Goal: Transaction & Acquisition: Subscribe to service/newsletter

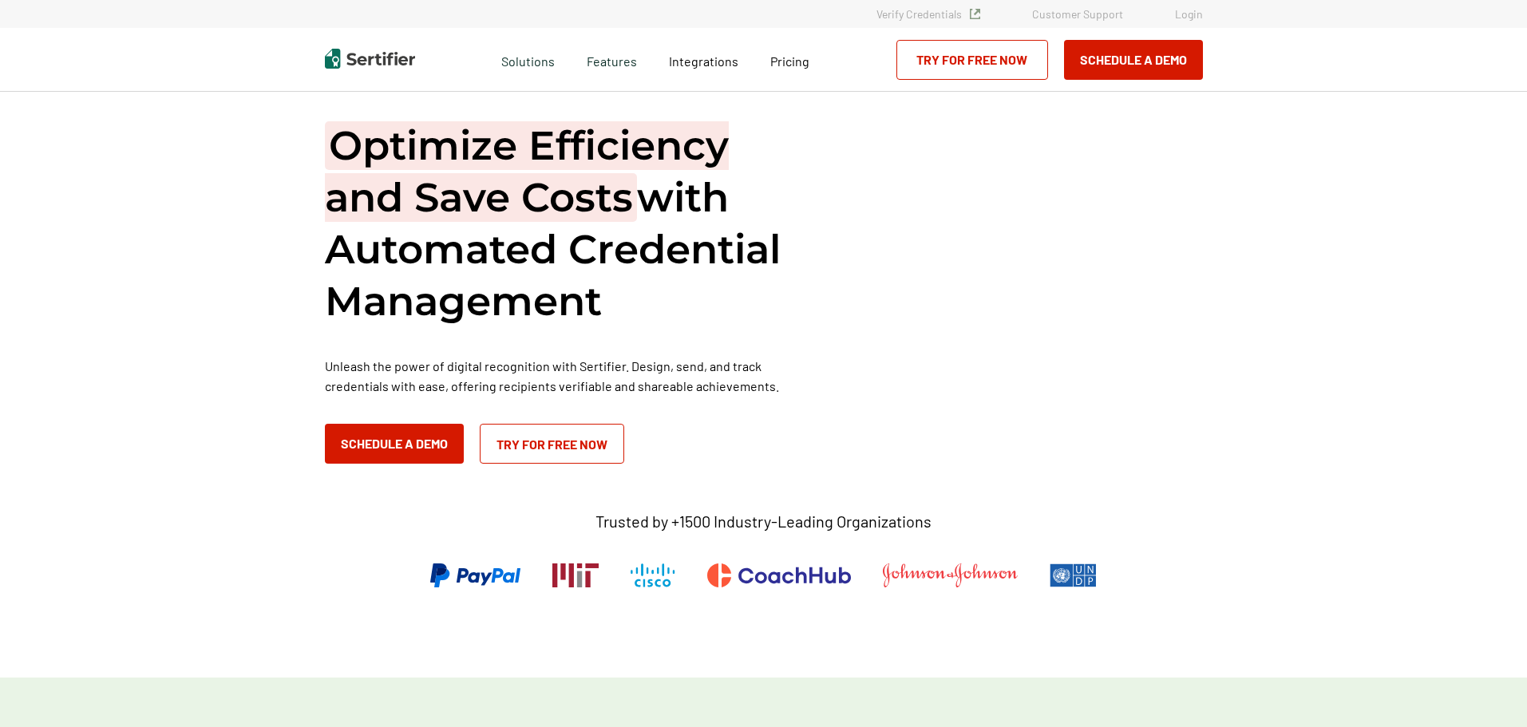
click at [984, 65] on link "Try for Free Now" at bounding box center [973, 60] width 152 height 40
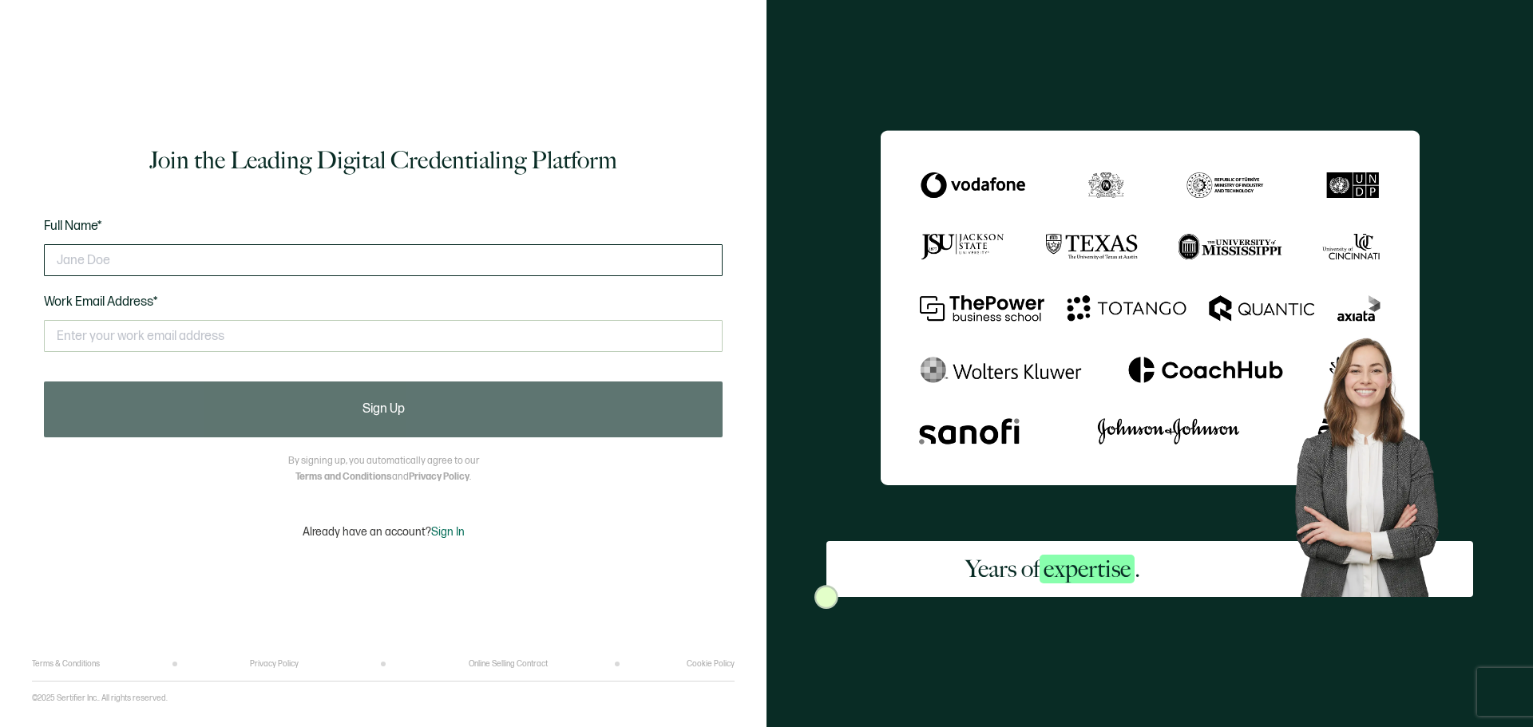
click at [220, 252] on input "text" at bounding box center [383, 260] width 679 height 32
type input "K"
type input "Krista Werking"
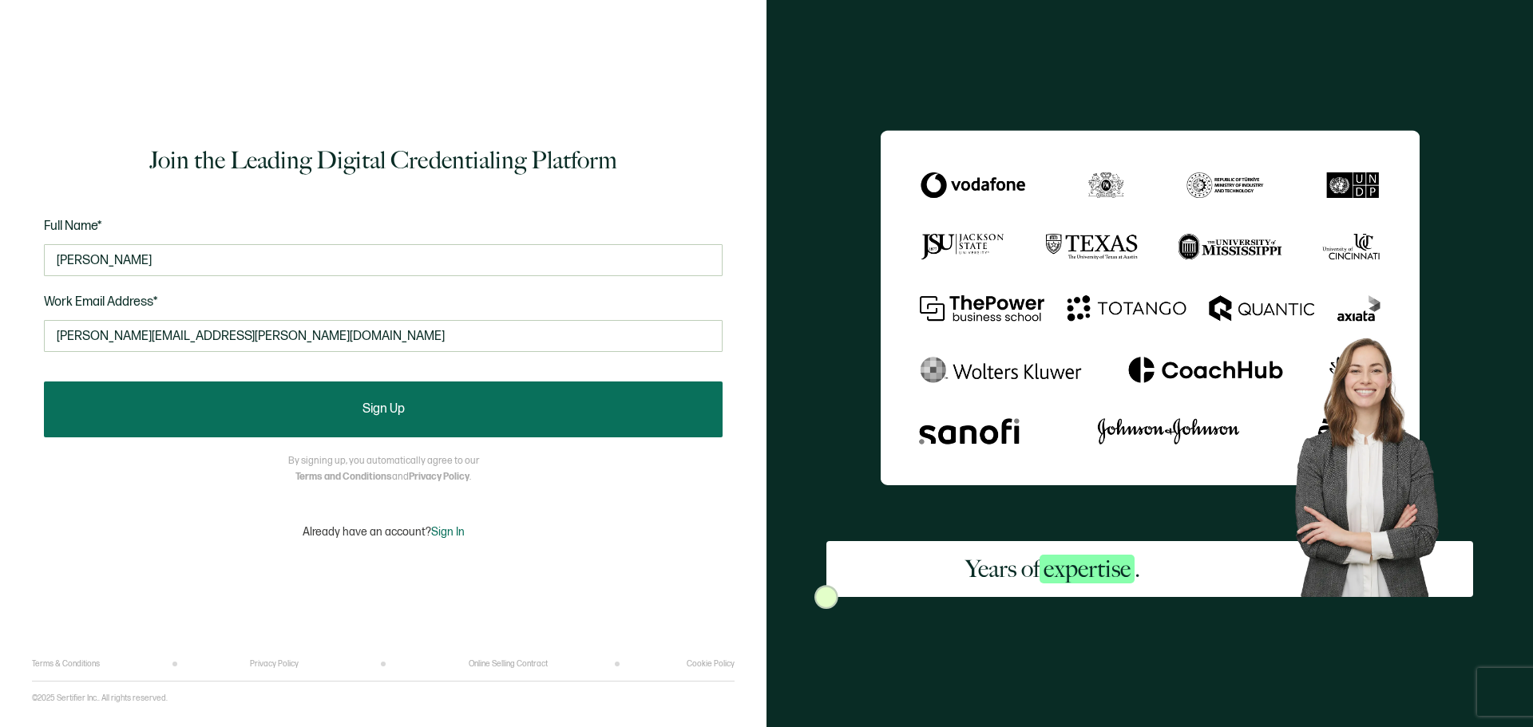
type input "krista.werking@calcpa.org"
click at [359, 422] on button "Sign Up" at bounding box center [383, 410] width 679 height 56
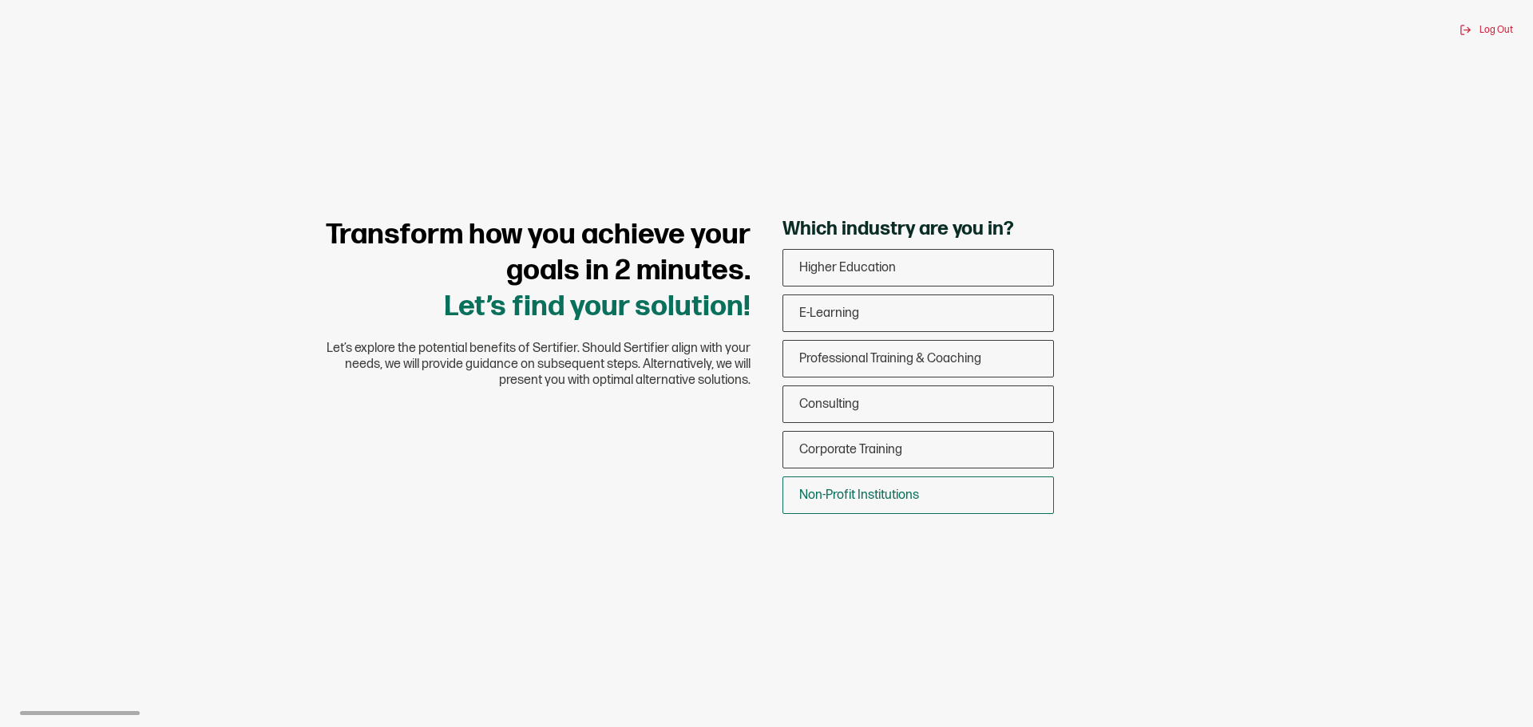
click at [979, 498] on div "Non-Profit Institutions" at bounding box center [918, 496] width 270 height 38
click at [0, 0] on input "Non-Profit Institutions" at bounding box center [0, 0] width 0 height 0
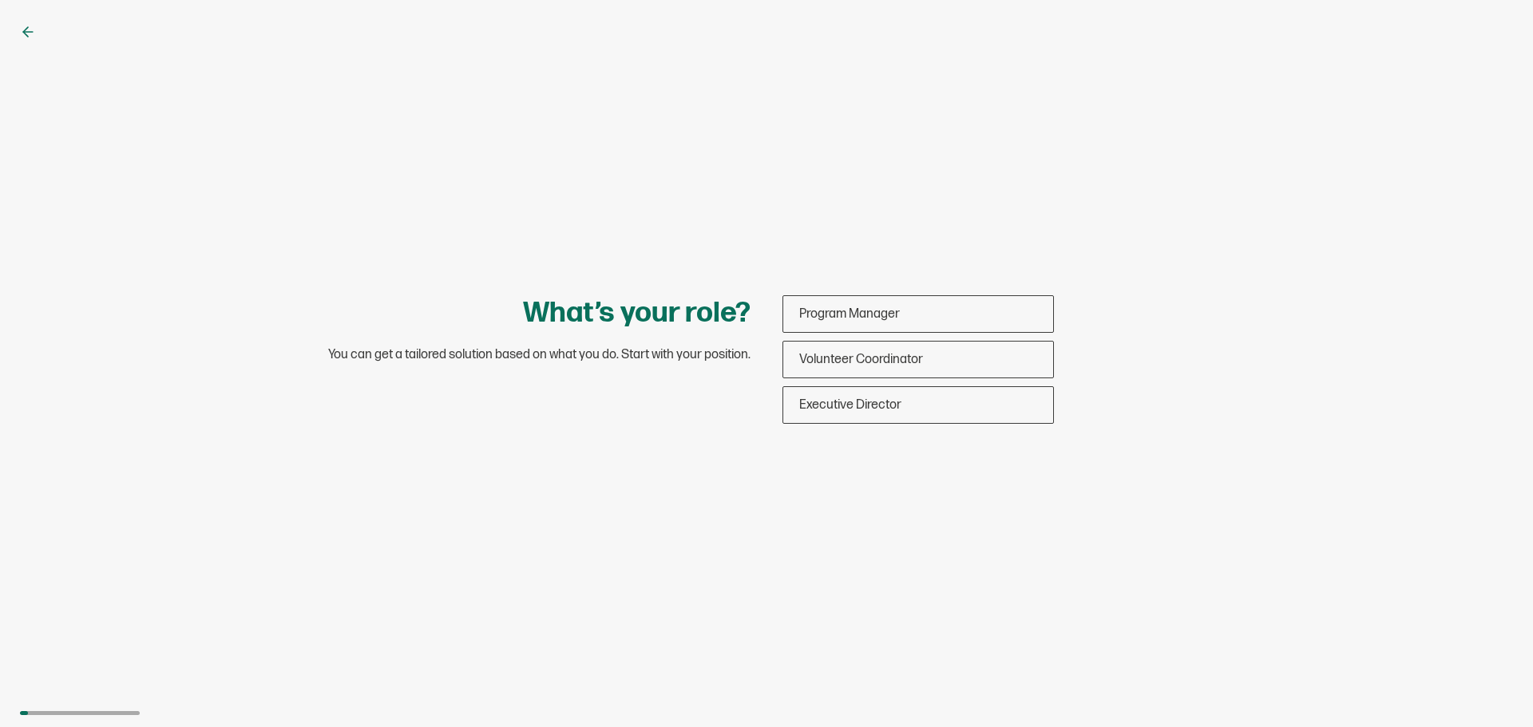
click at [34, 30] on icon at bounding box center [28, 32] width 16 height 16
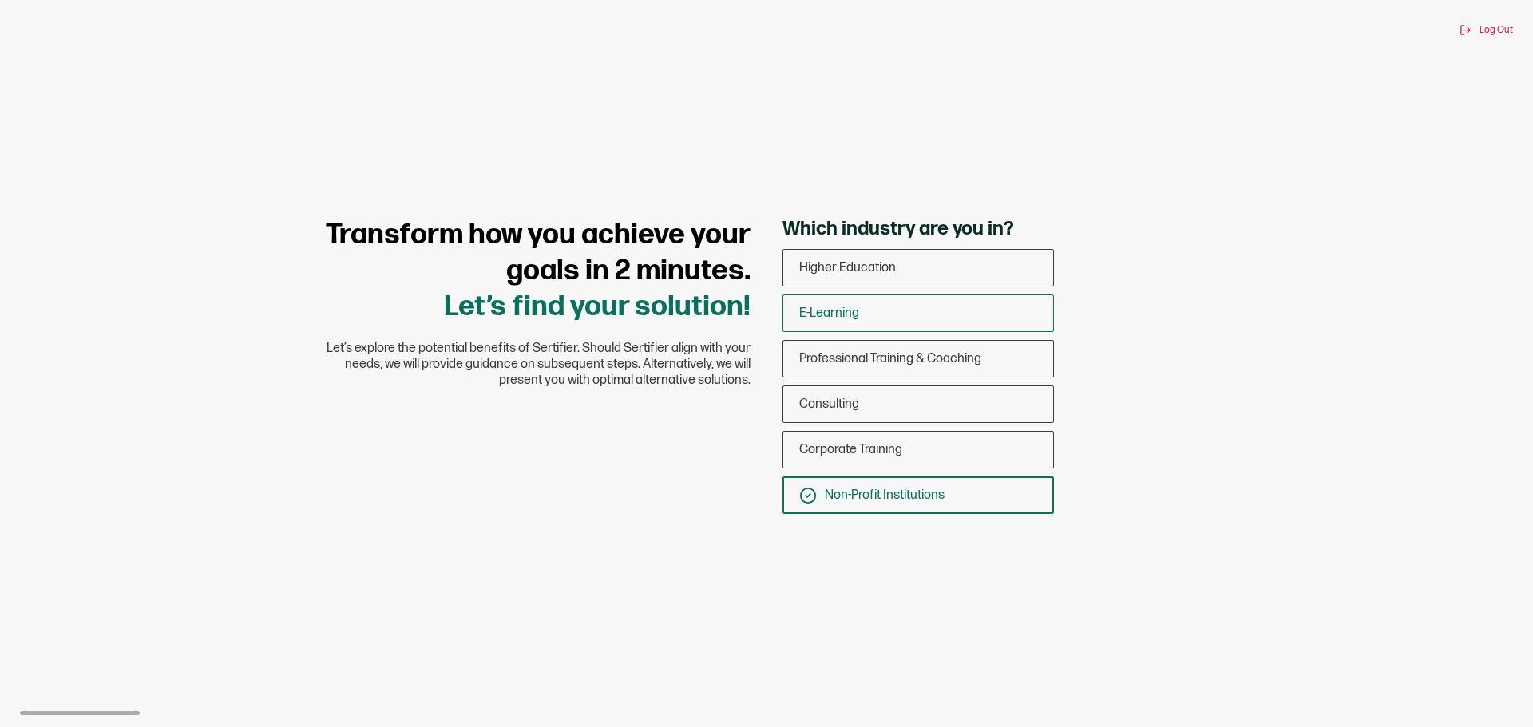
click at [850, 324] on div "E-Learning" at bounding box center [918, 314] width 270 height 38
click at [0, 0] on input "E-Learning" at bounding box center [0, 0] width 0 height 0
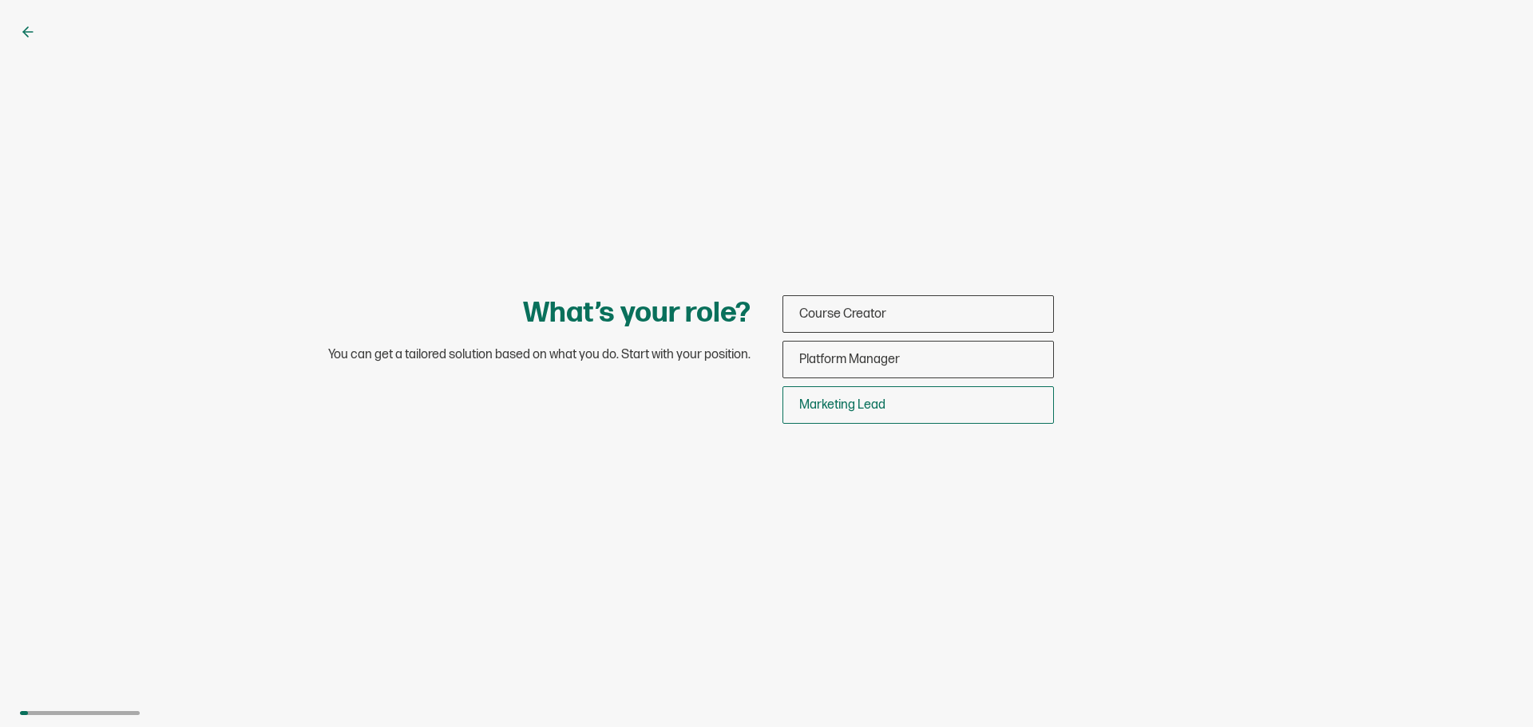
click at [829, 411] on span "Marketing Lead" at bounding box center [842, 405] width 86 height 15
click at [0, 0] on input "Marketing Lead" at bounding box center [0, 0] width 0 height 0
click at [865, 404] on span "Marketing Lead" at bounding box center [868, 405] width 86 height 15
click at [0, 0] on input "Marketing Lead" at bounding box center [0, 0] width 0 height 0
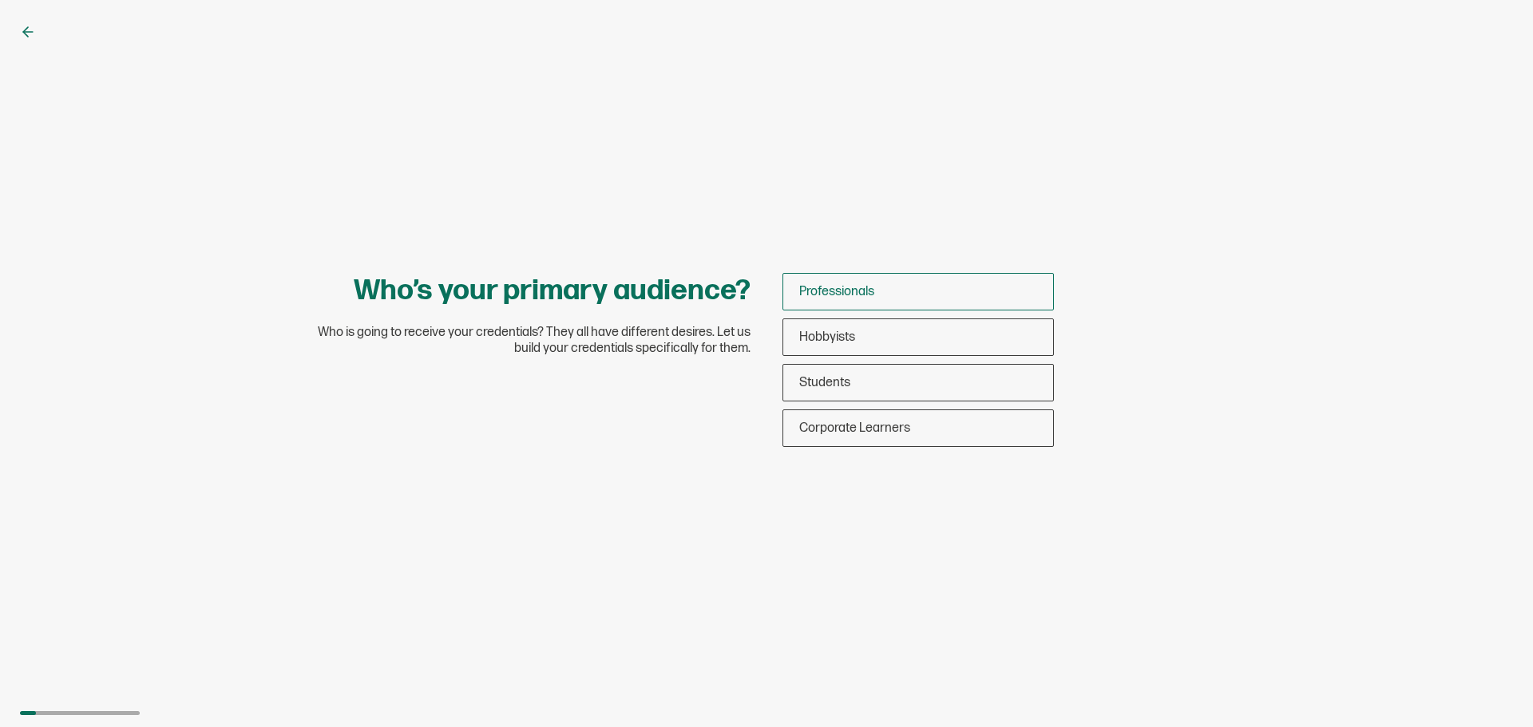
click at [862, 295] on span "Professionals" at bounding box center [836, 291] width 75 height 15
click at [0, 0] on input "Professionals" at bounding box center [0, 0] width 0 height 0
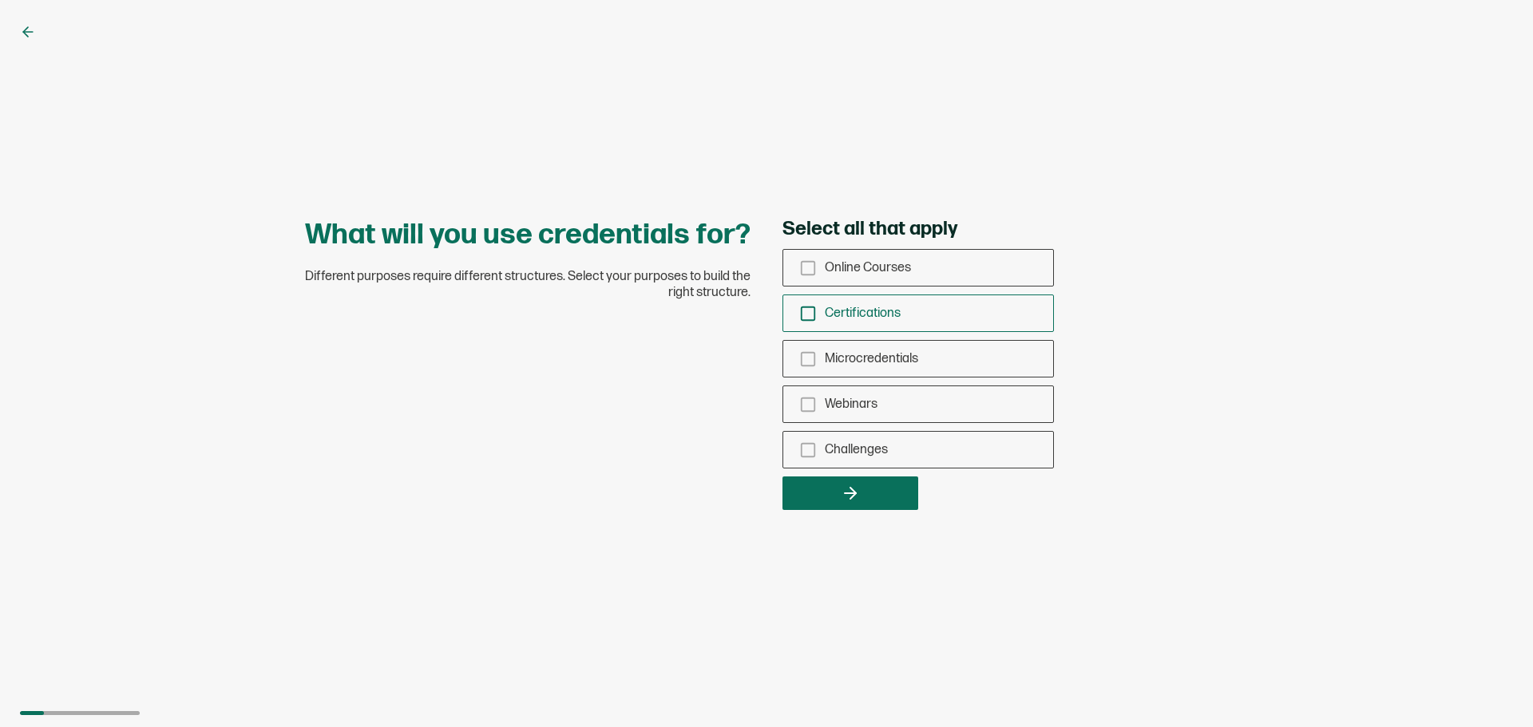
click at [926, 309] on div "Certifications" at bounding box center [918, 314] width 270 height 38
click at [0, 0] on input "Certifications" at bounding box center [0, 0] width 0 height 0
click at [913, 363] on span "Microcredentials" at bounding box center [871, 358] width 93 height 15
click at [0, 0] on input "Microcredentials" at bounding box center [0, 0] width 0 height 0
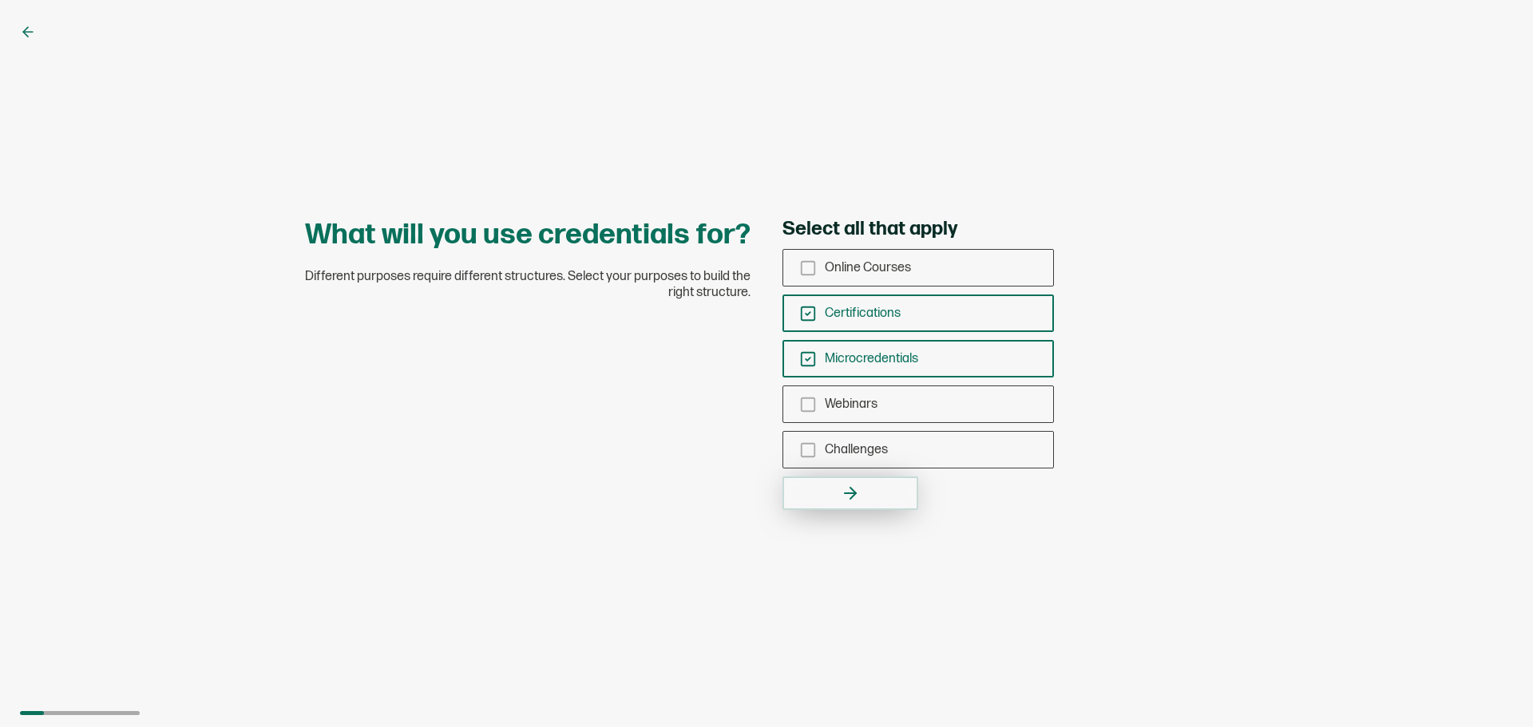
click at [871, 489] on button "button" at bounding box center [850, 494] width 136 height 34
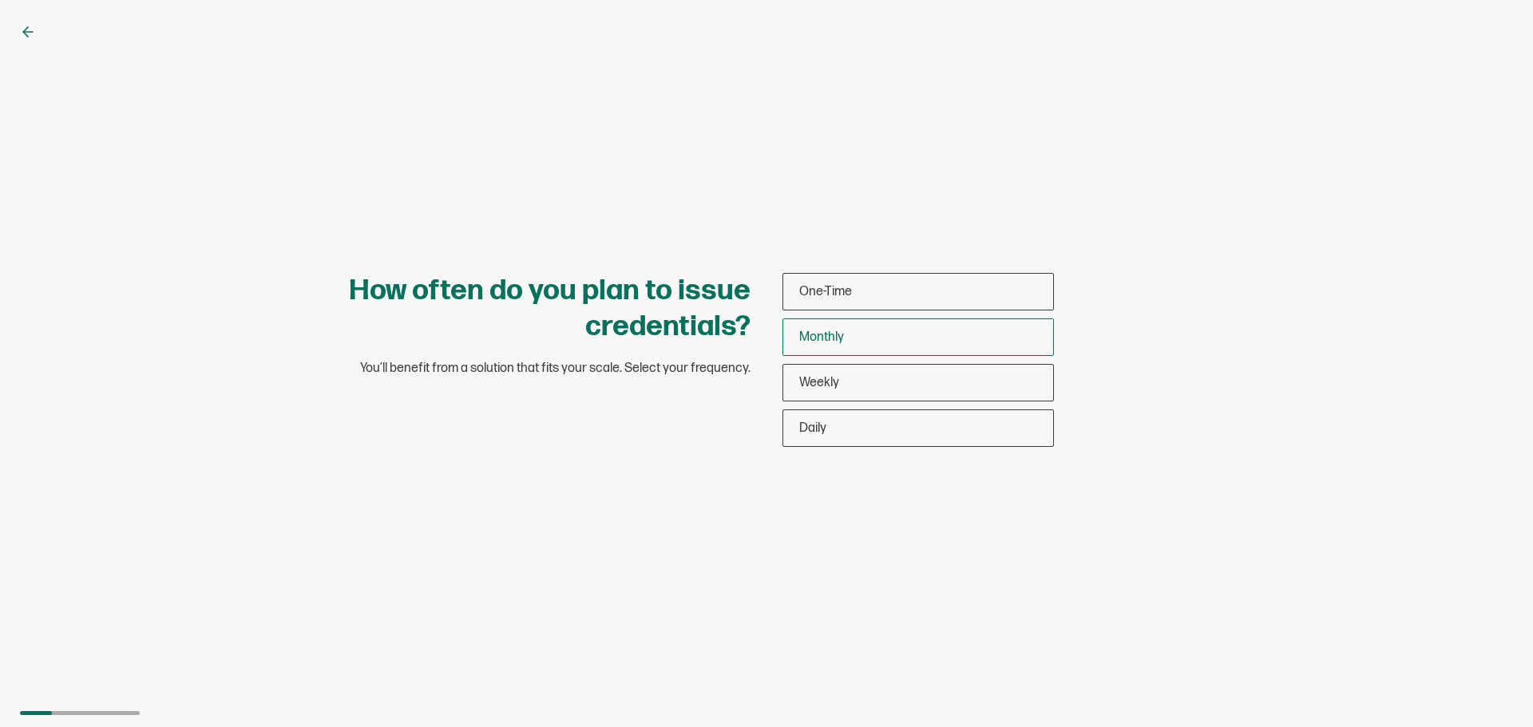
click at [865, 343] on div "Monthly" at bounding box center [918, 338] width 270 height 38
click at [0, 0] on input "Monthly" at bounding box center [0, 0] width 0 height 0
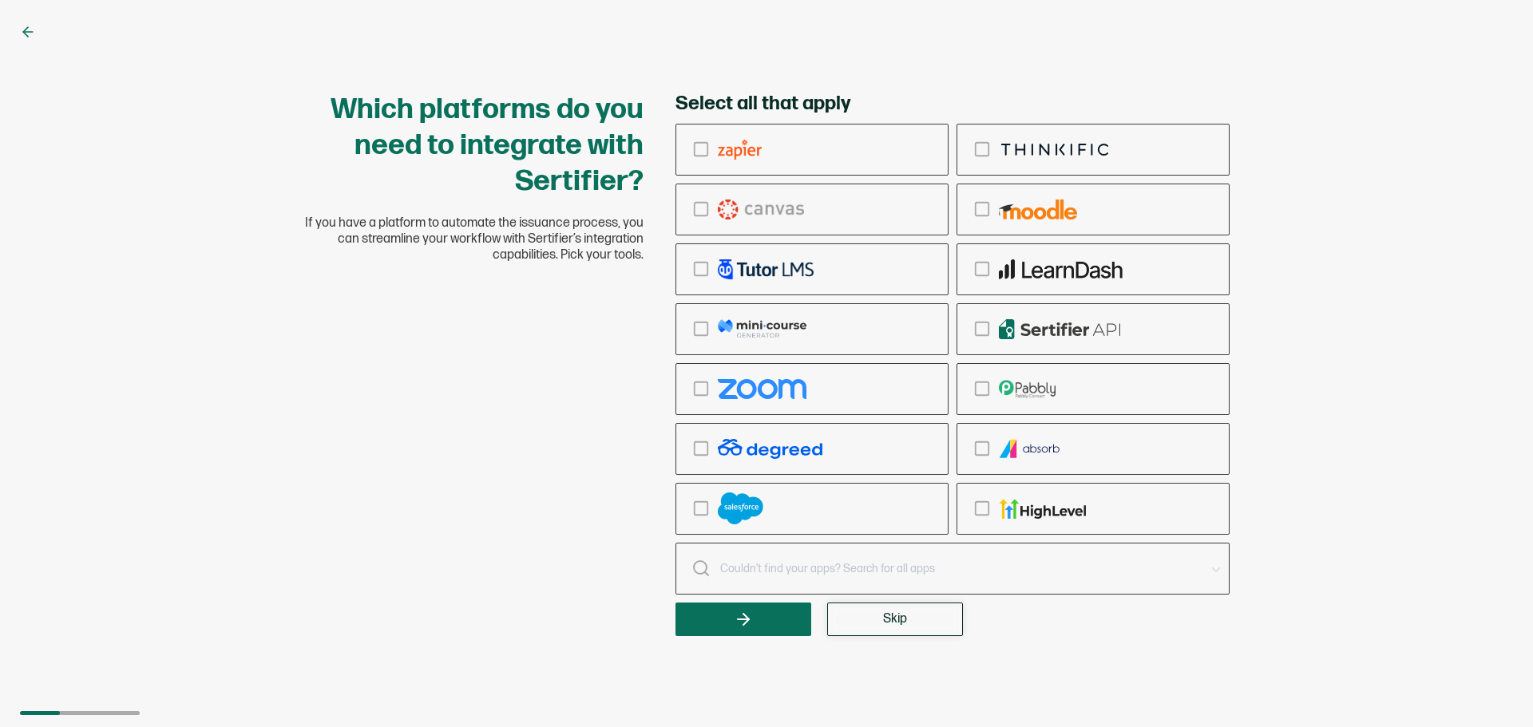
click at [906, 626] on span "Skip" at bounding box center [895, 619] width 24 height 13
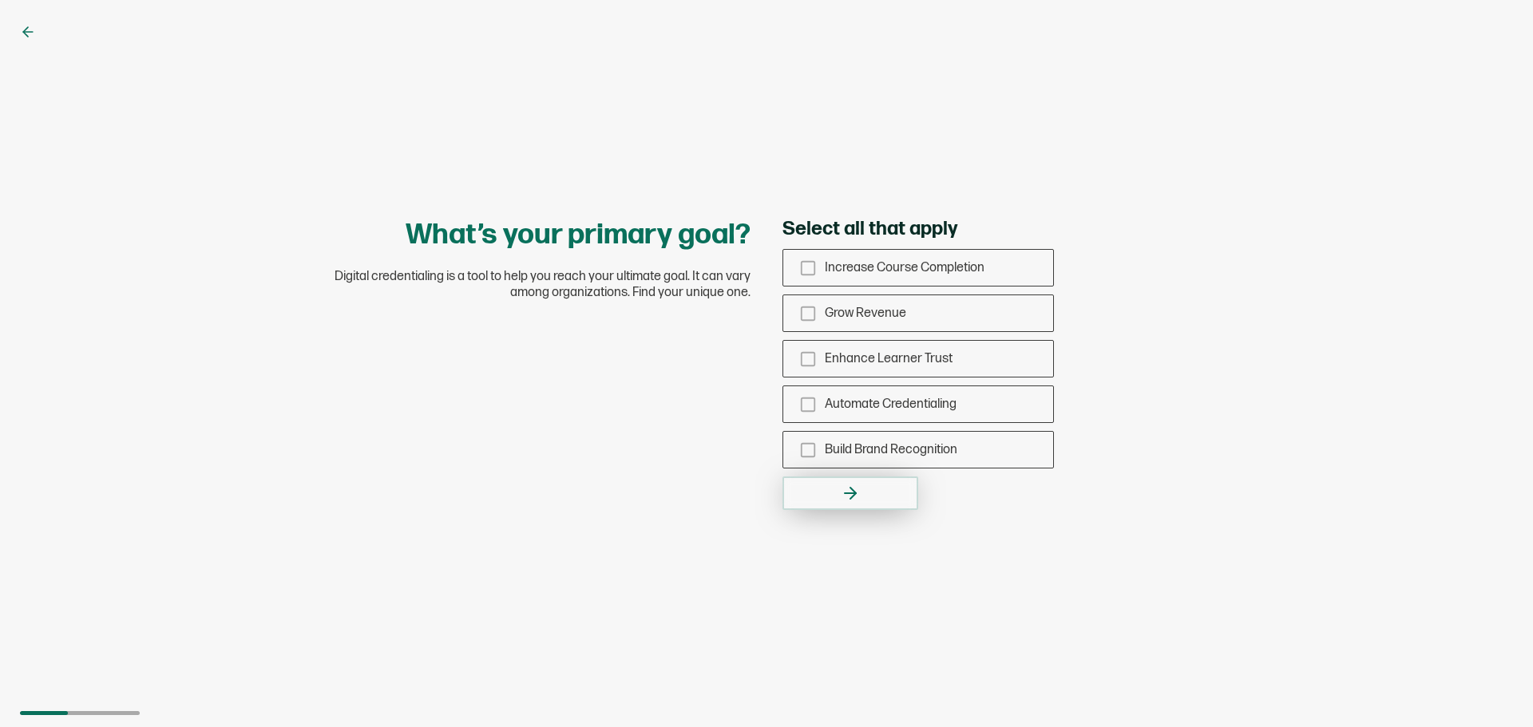
click at [886, 497] on button "button" at bounding box center [850, 494] width 136 height 34
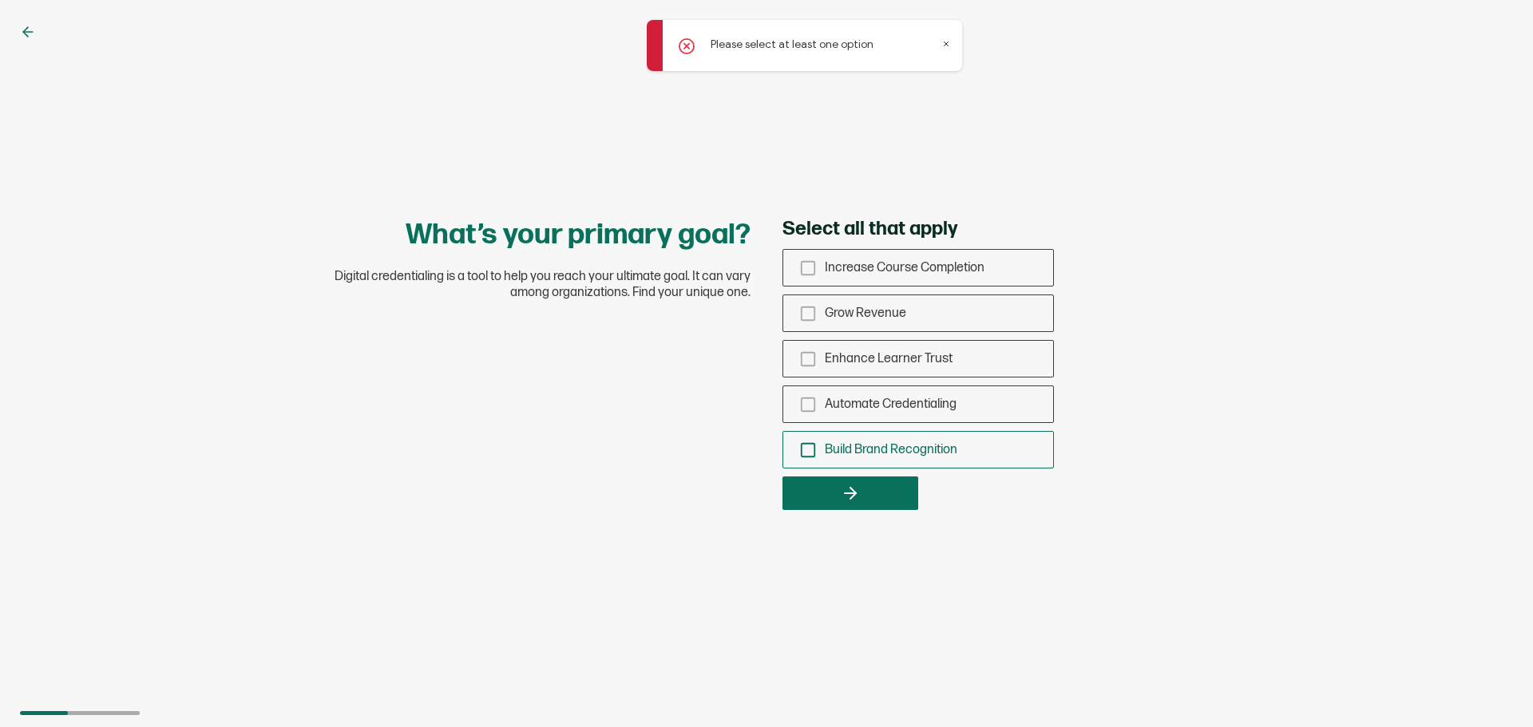
click at [883, 460] on div "Build Brand Recognition" at bounding box center [918, 450] width 270 height 38
click at [0, 0] on input "Build Brand Recognition" at bounding box center [0, 0] width 0 height 0
click at [876, 412] on div "Automate Credentialing" at bounding box center [918, 405] width 270 height 38
click at [0, 0] on input "Automate Credentialing" at bounding box center [0, 0] width 0 height 0
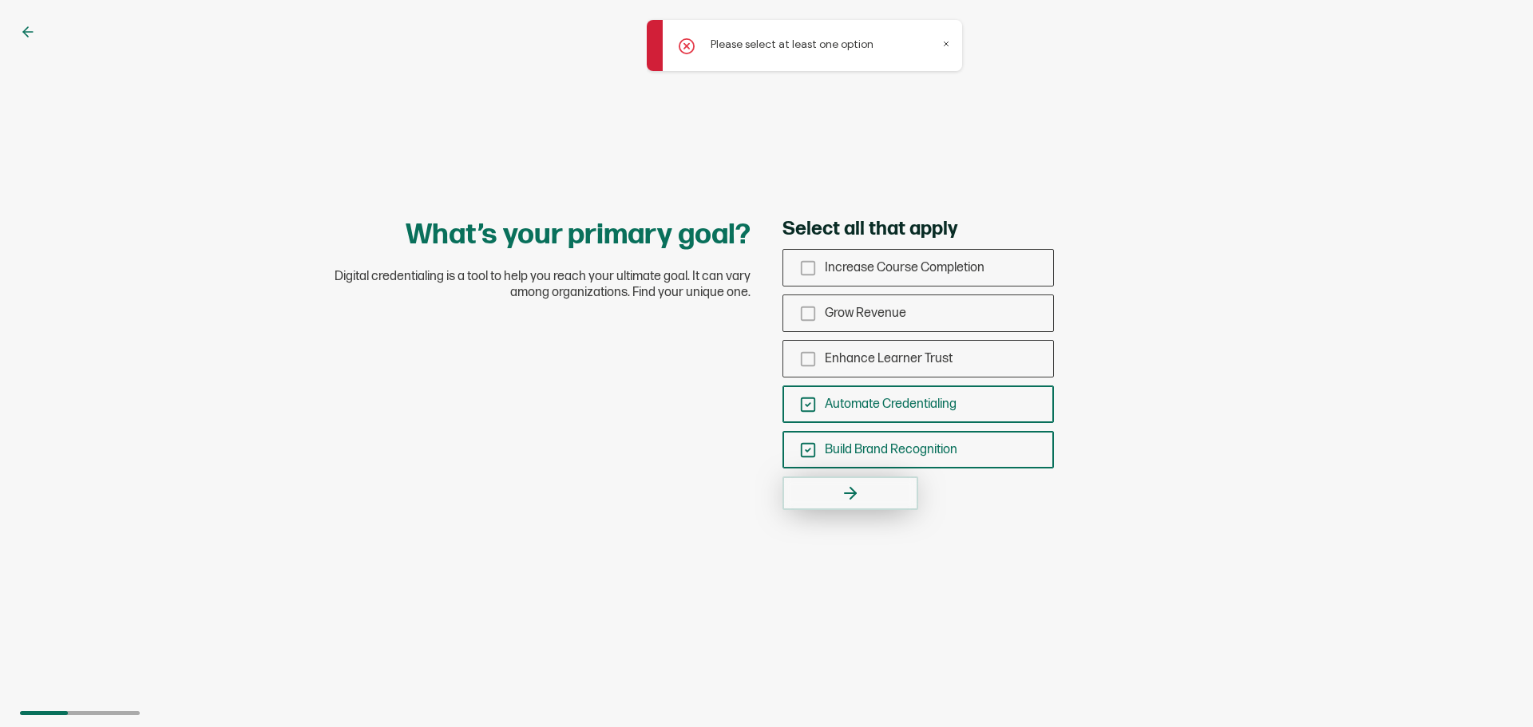
click at [870, 489] on button "button" at bounding box center [850, 494] width 136 height 34
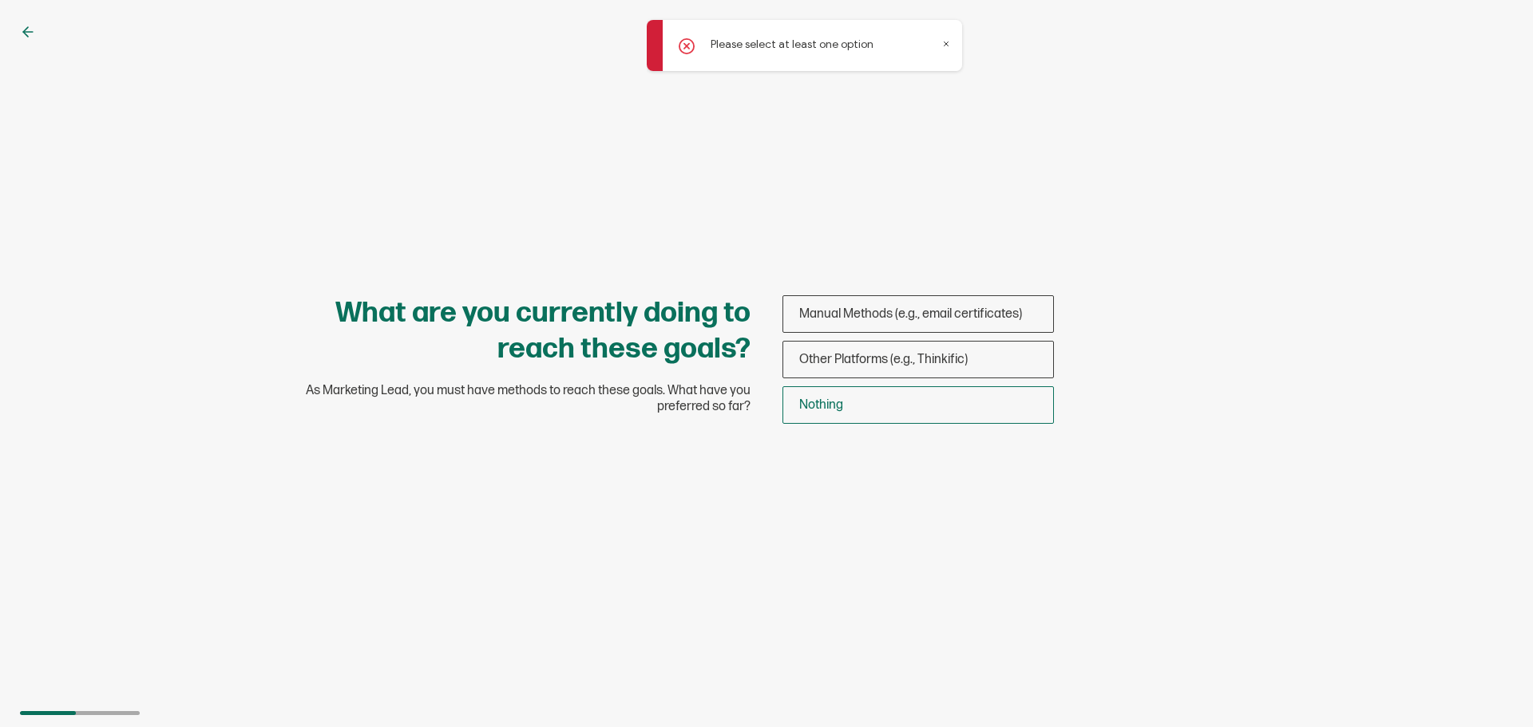
click at [840, 404] on span "Nothing" at bounding box center [821, 405] width 44 height 15
click at [0, 0] on input "Nothing" at bounding box center [0, 0] width 0 height 0
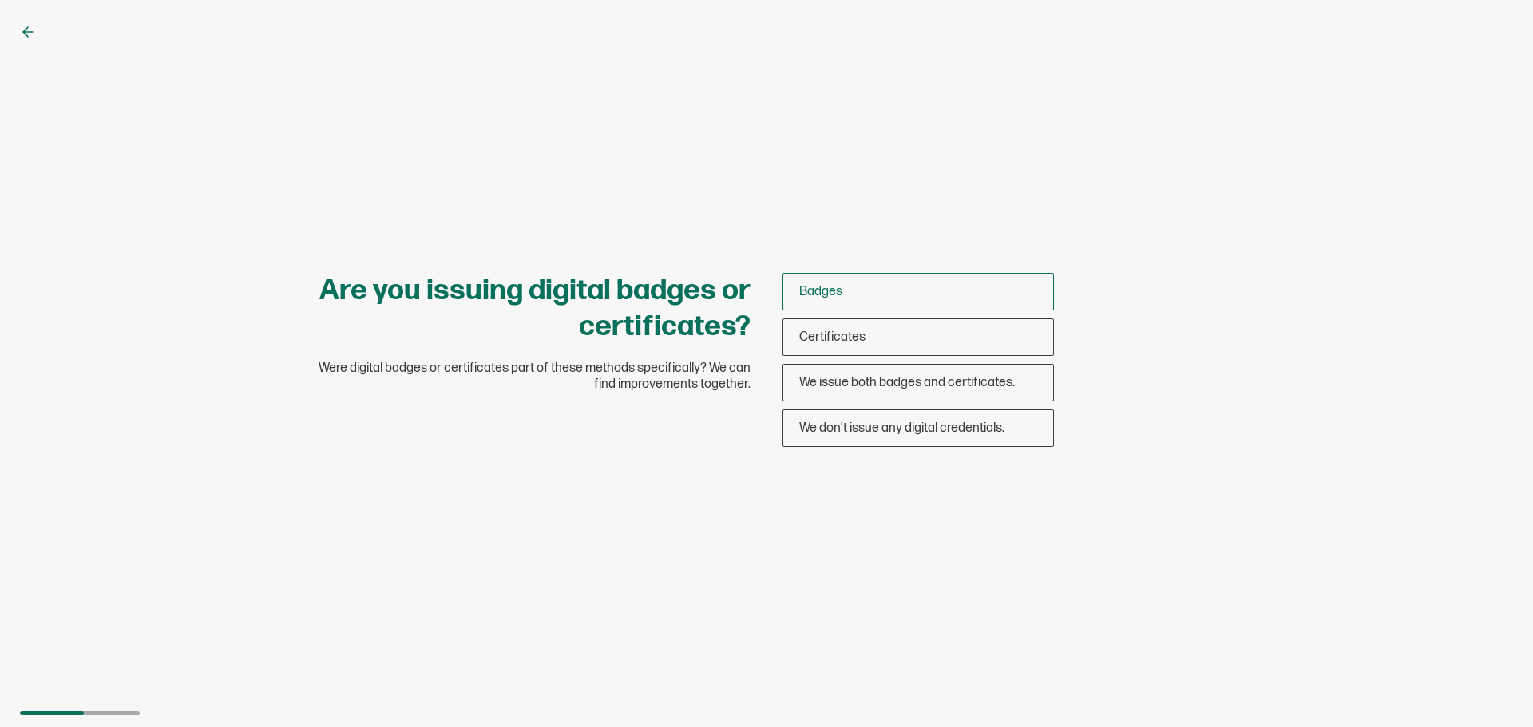
click at [905, 299] on div "Badges" at bounding box center [918, 292] width 270 height 38
click at [0, 0] on input "Badges" at bounding box center [0, 0] width 0 height 0
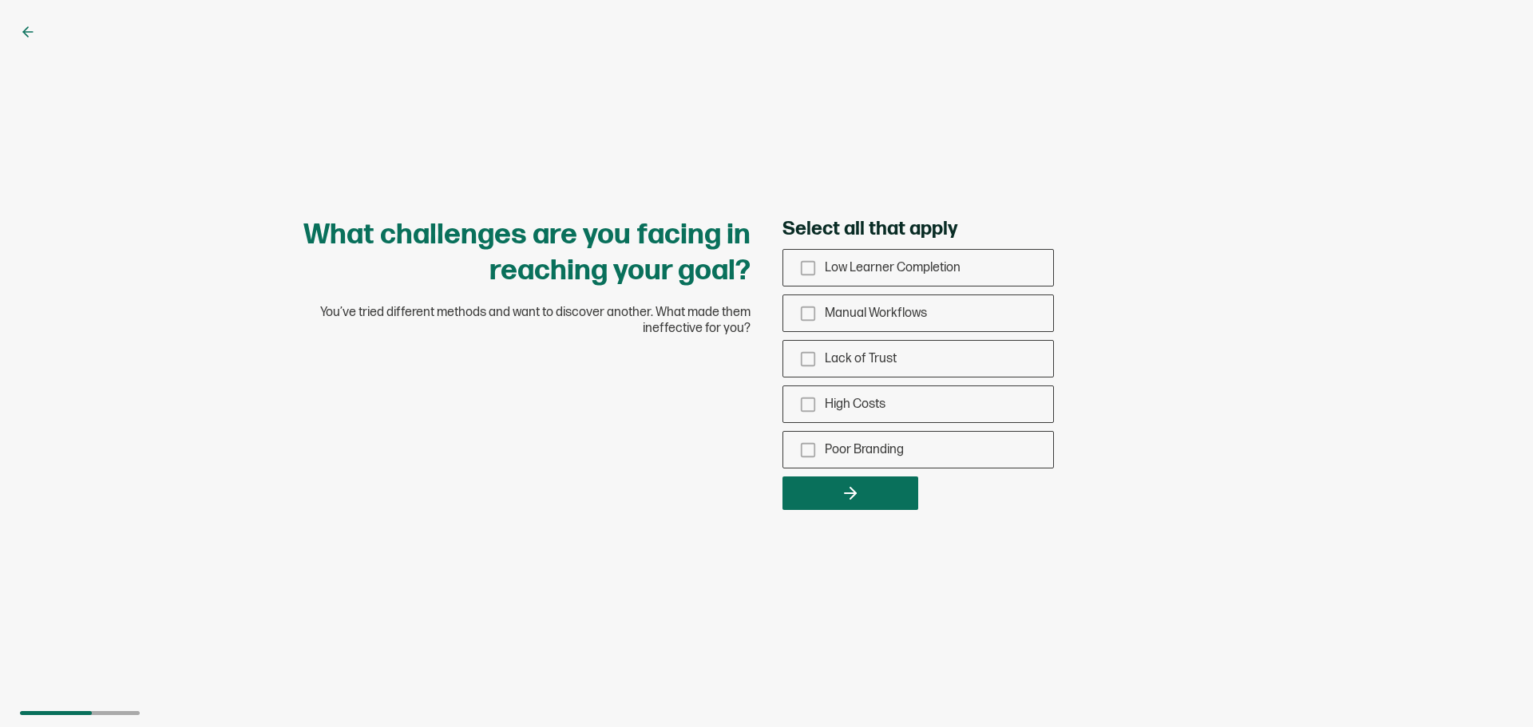
click at [909, 333] on div "Low Learner Completion Manual Workflows Lack of Trust High Costs Poor Branding" at bounding box center [917, 359] width 271 height 220
click at [25, 34] on icon at bounding box center [25, 32] width 5 height 10
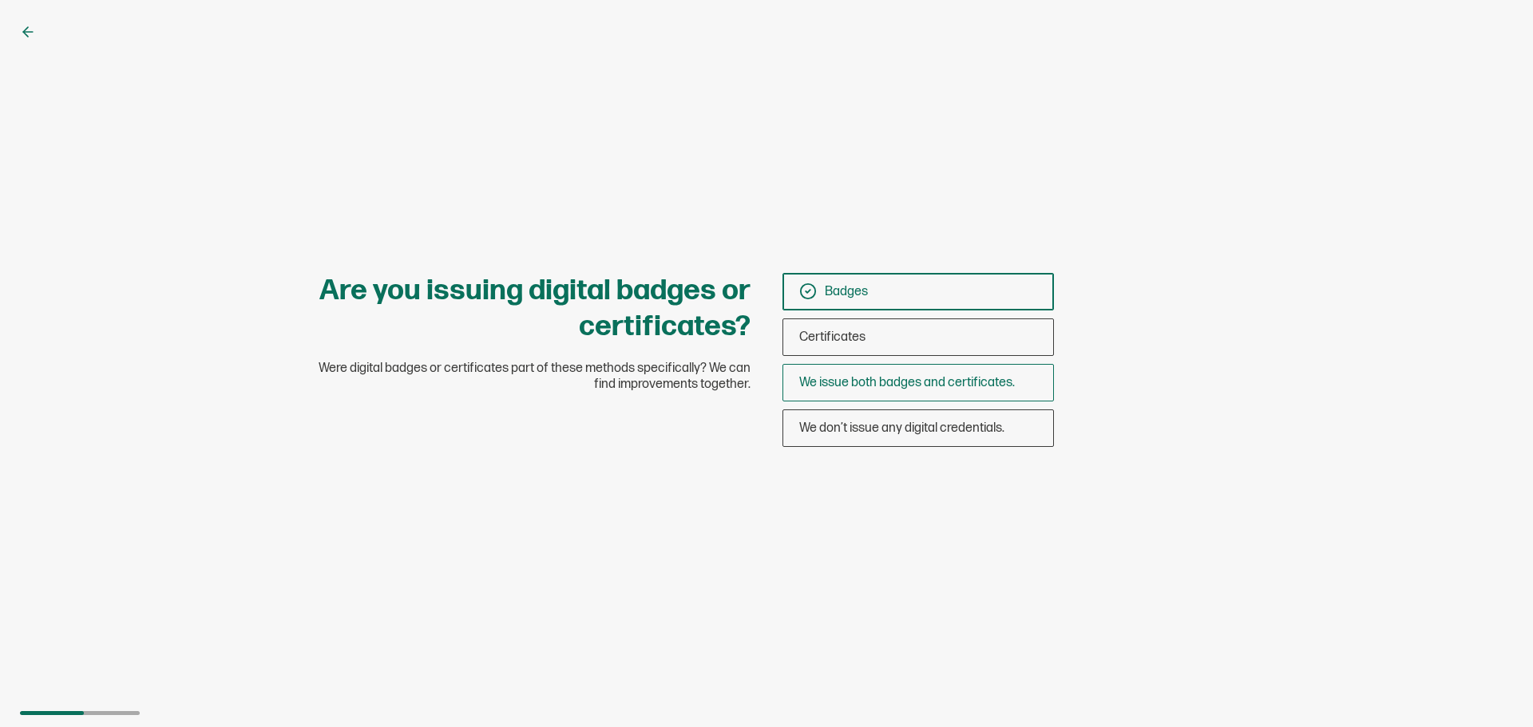
click at [927, 392] on div "We issue both badges and certificates." at bounding box center [918, 383] width 270 height 38
click at [0, 0] on input "We issue both badges and certificates." at bounding box center [0, 0] width 0 height 0
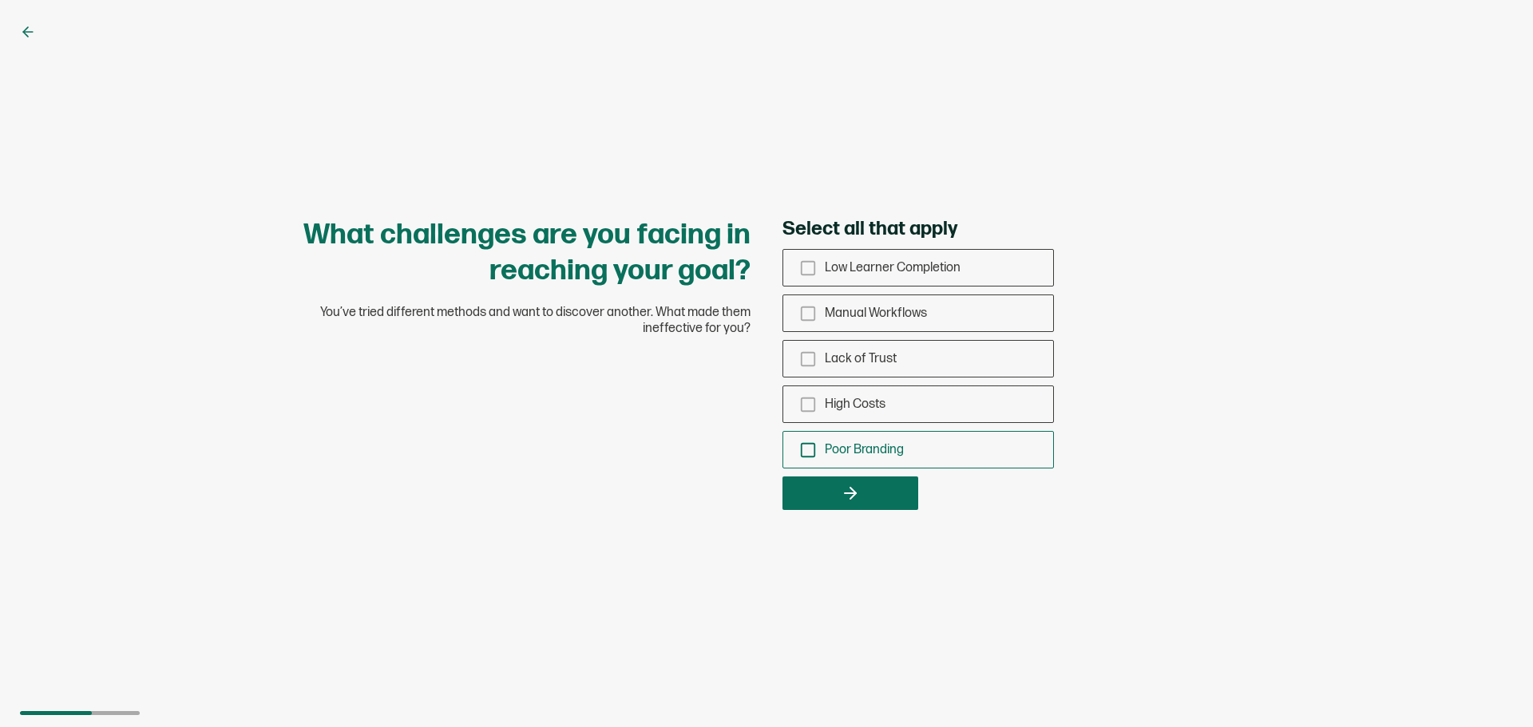
click at [899, 460] on div "Poor Branding" at bounding box center [918, 450] width 270 height 38
click at [0, 0] on input "Poor Branding" at bounding box center [0, 0] width 0 height 0
click at [889, 404] on div "High Costs" at bounding box center [918, 405] width 270 height 38
click at [0, 0] on input "High Costs" at bounding box center [0, 0] width 0 height 0
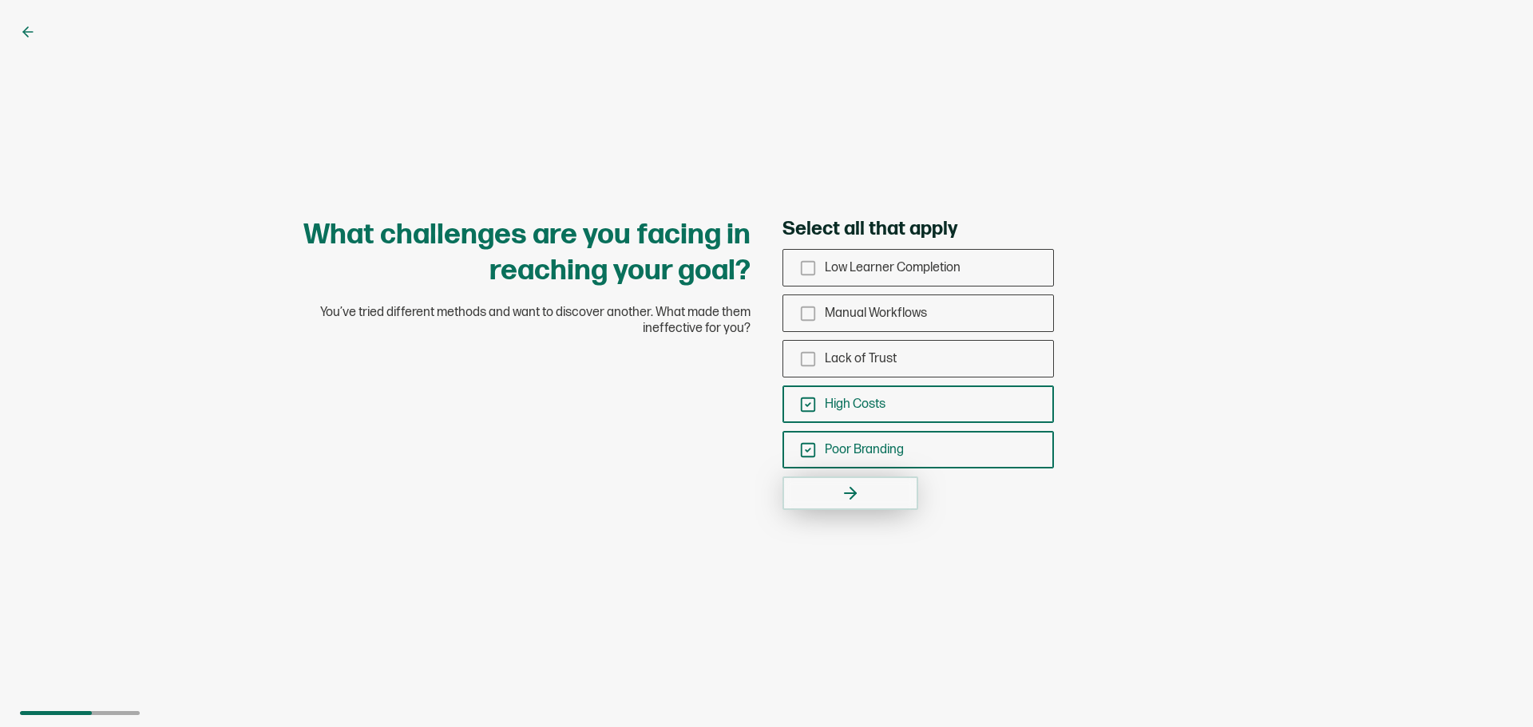
click at [866, 481] on button "button" at bounding box center [850, 494] width 136 height 34
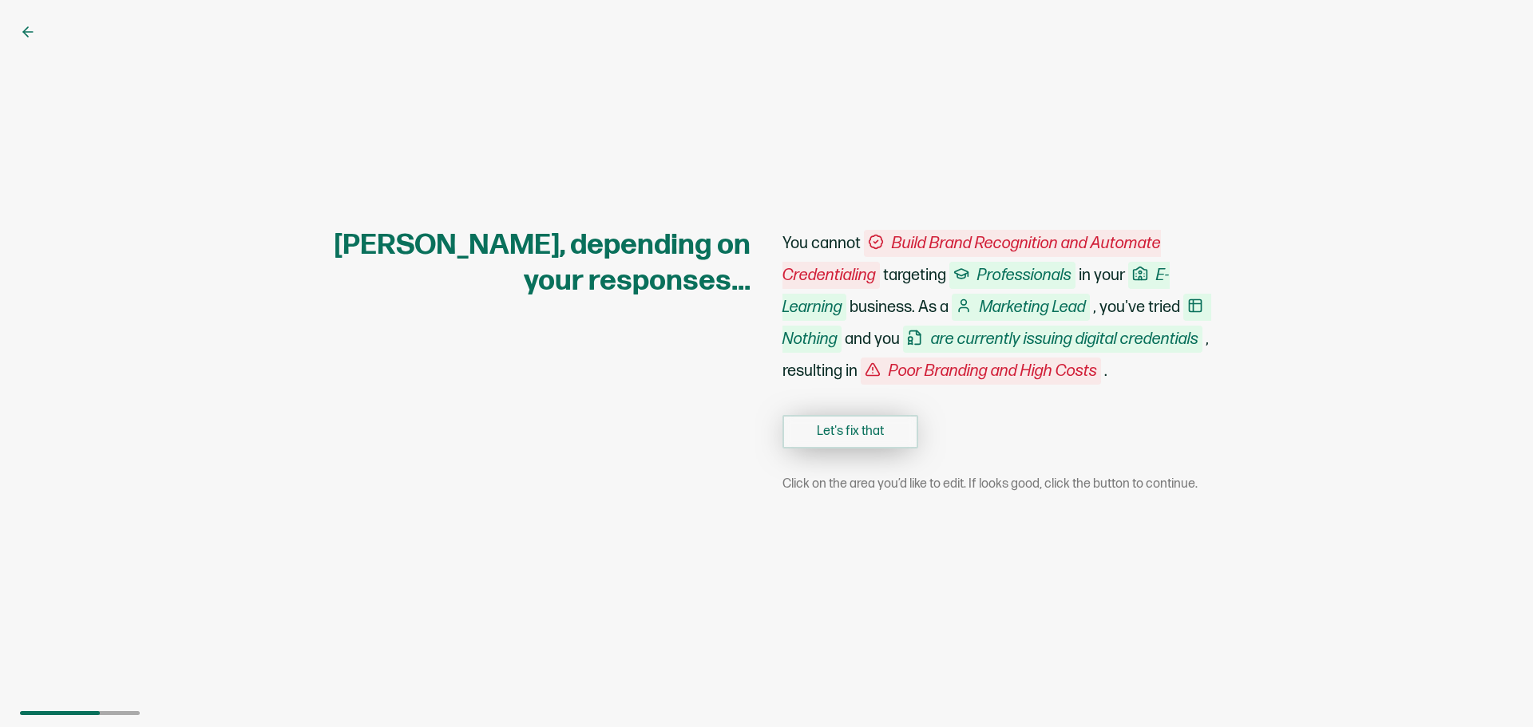
click at [881, 442] on button "Let's fix that" at bounding box center [850, 432] width 136 height 34
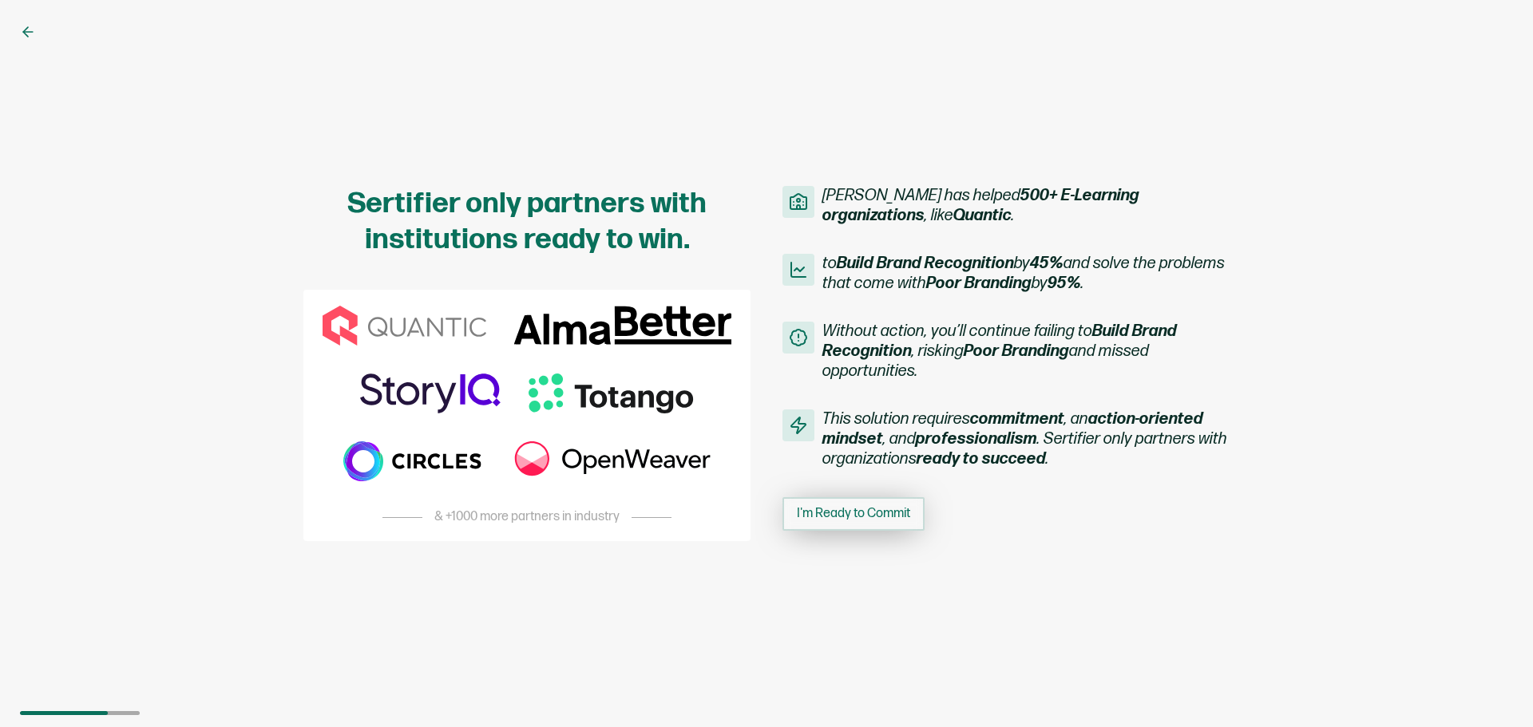
click at [870, 517] on span "I'm Ready to Commit" at bounding box center [853, 514] width 113 height 13
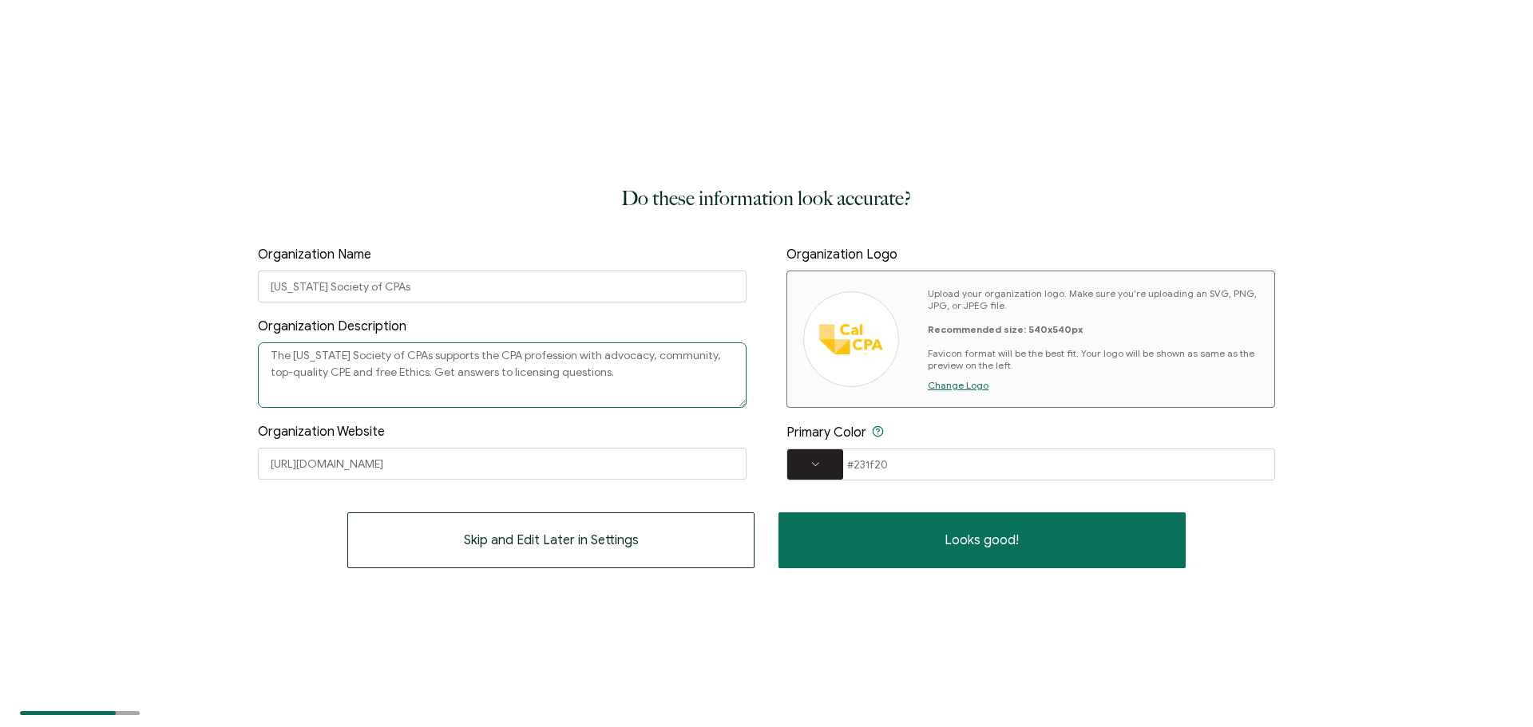
click at [407, 365] on textarea "The California Society of CPAs supports the CPA profession with advocacy, commu…" at bounding box center [502, 375] width 489 height 65
click at [655, 381] on textarea "The California Society of CPAs supports the CPA profession with advocacy, commu…" at bounding box center [502, 375] width 489 height 65
drag, startPoint x: 395, startPoint y: 378, endPoint x: 331, endPoint y: 376, distance: 63.9
click at [331, 376] on textarea "The California Society of CPAs supports the CPA profession with advocacy, commu…" at bounding box center [502, 375] width 489 height 65
click at [545, 381] on textarea "The California Society of CPAs supports the CPA profession with advocacy, commu…" at bounding box center [502, 375] width 489 height 65
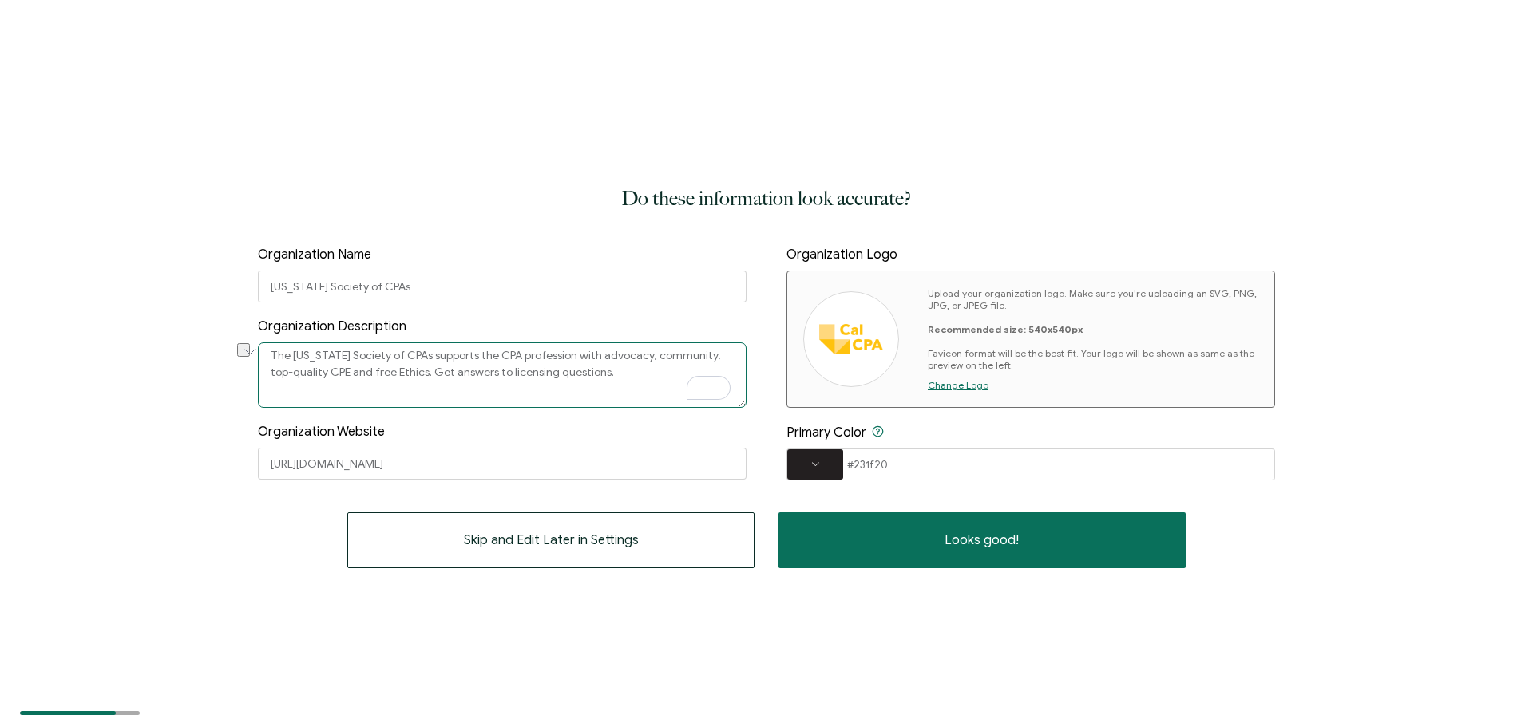
drag, startPoint x: 620, startPoint y: 377, endPoint x: 329, endPoint y: 389, distance: 291.7
click at [329, 389] on textarea "The California Society of CPAs supports the CPA profession with advocacy, commu…" at bounding box center [502, 375] width 489 height 65
click at [804, 458] on span at bounding box center [815, 465] width 56 height 30
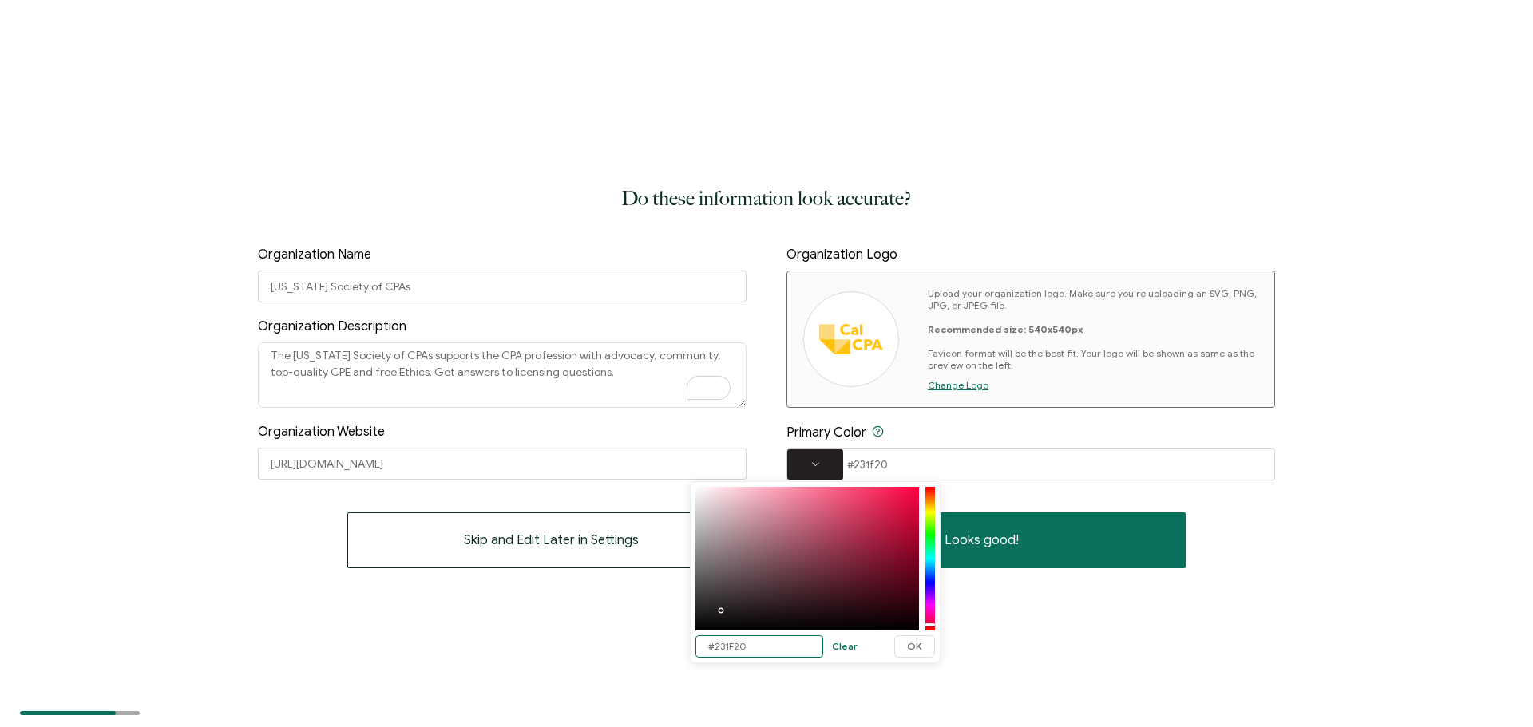
click at [756, 646] on input "#231F20" at bounding box center [759, 647] width 128 height 22
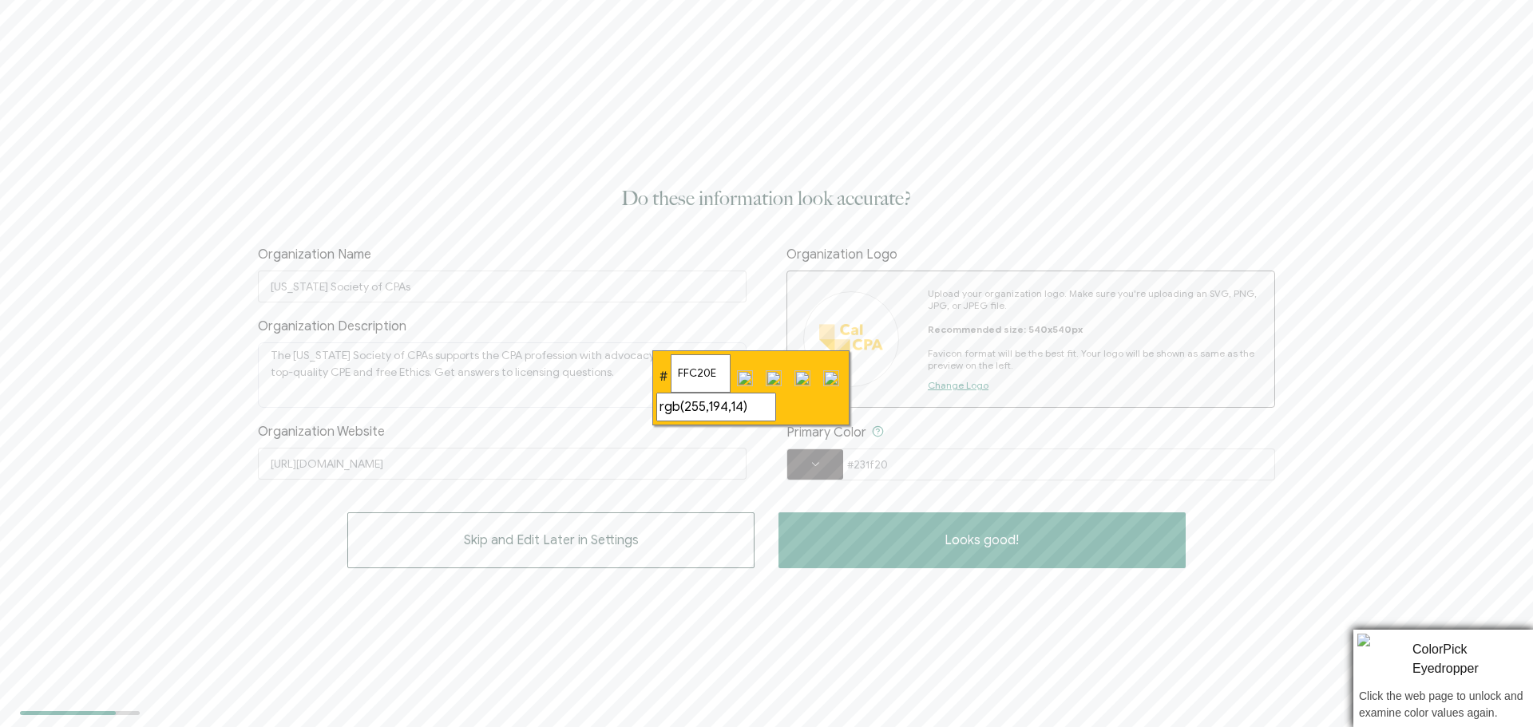
click at [719, 369] on input "FFC20E" at bounding box center [701, 374] width 60 height 38
drag, startPoint x: 719, startPoint y: 369, endPoint x: 667, endPoint y: 366, distance: 52.0
click at [667, 366] on div "# FFC20E rgb(255,194,14)" at bounding box center [750, 388] width 189 height 67
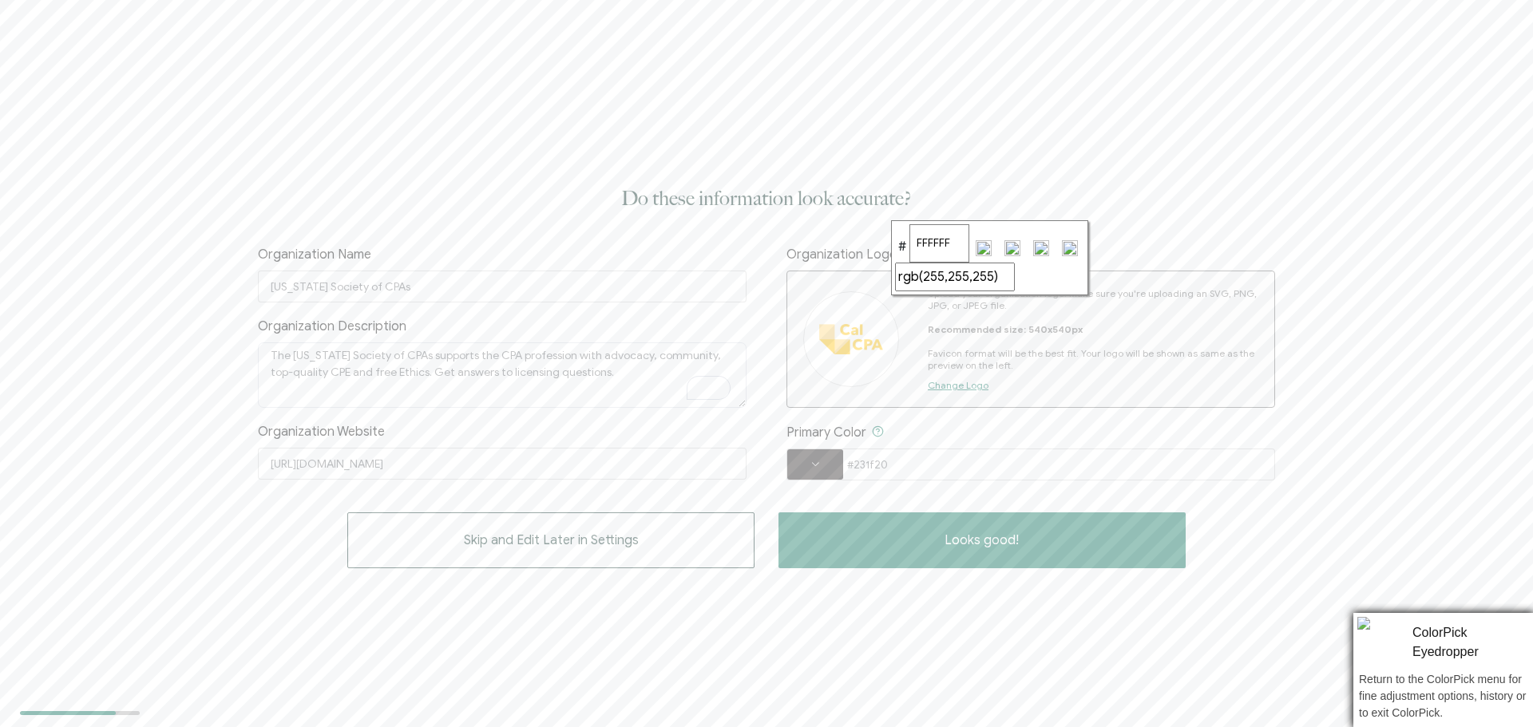
click at [1068, 248] on input "image" at bounding box center [1070, 248] width 29 height 29
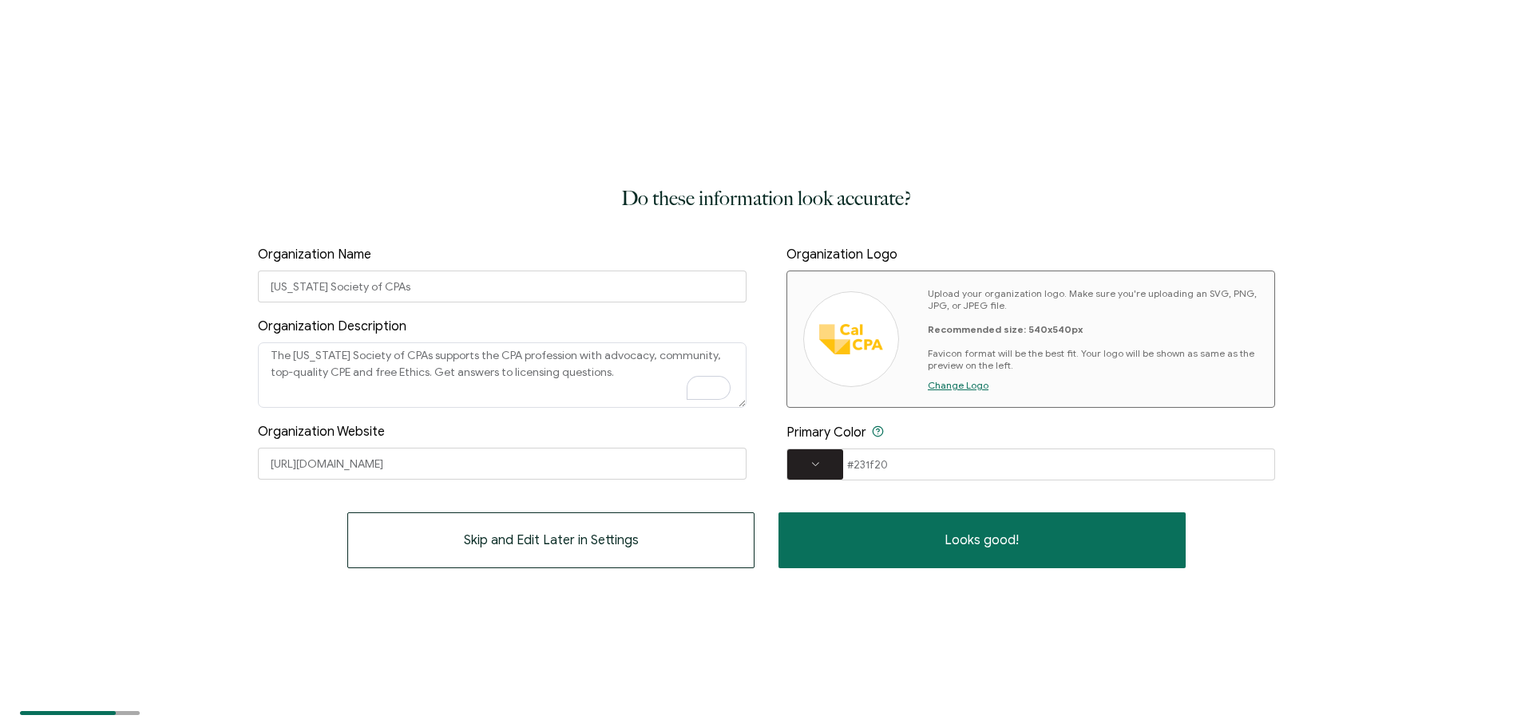
click at [826, 469] on span at bounding box center [815, 465] width 56 height 30
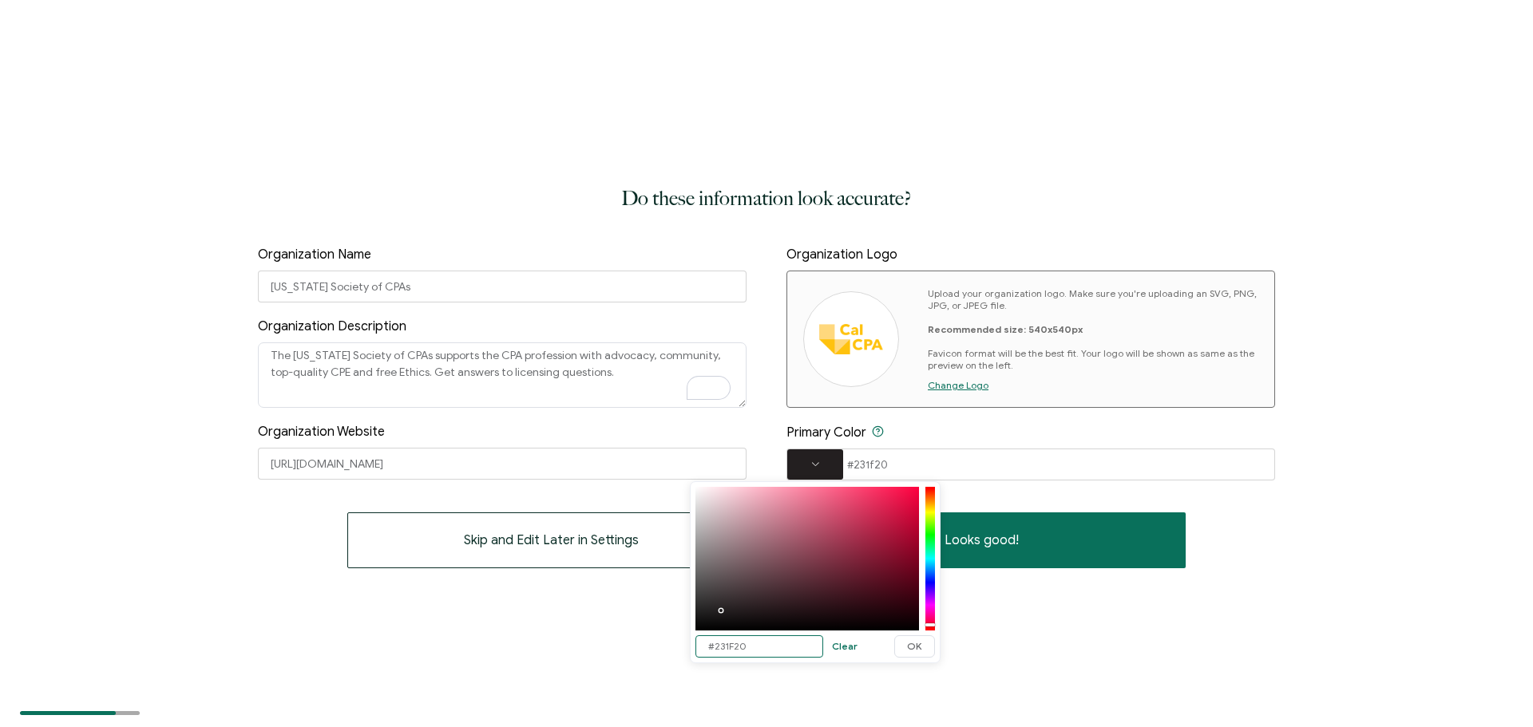
drag, startPoint x: 759, startPoint y: 648, endPoint x: 672, endPoint y: 646, distance: 86.3
click at [672, 646] on body "Do these information look accurate? Organization Name California Society of CPA…" at bounding box center [766, 363] width 1533 height 727
paste input "FFC20E"
type input "FFC20E"
click at [915, 650] on span "OK" at bounding box center [914, 647] width 15 height 10
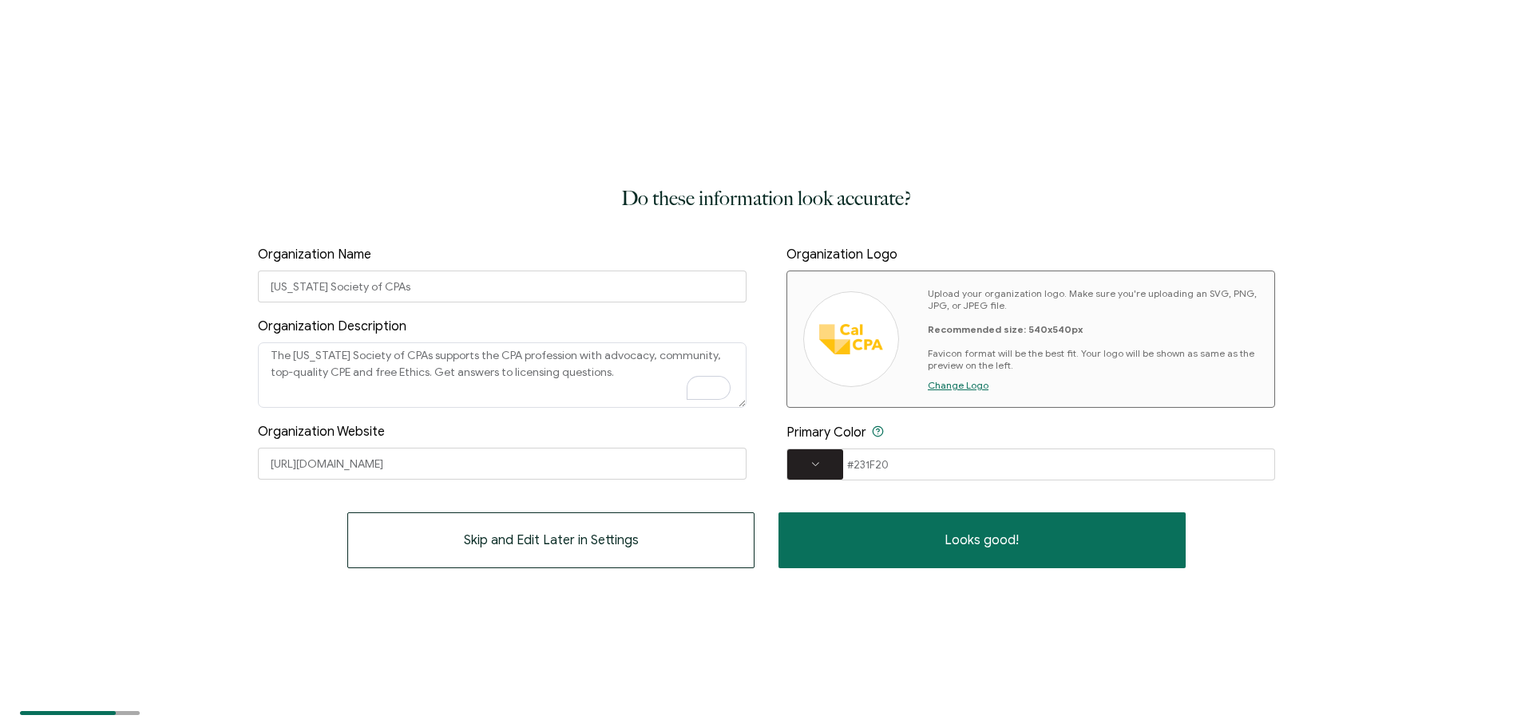
click at [827, 455] on span at bounding box center [815, 465] width 56 height 30
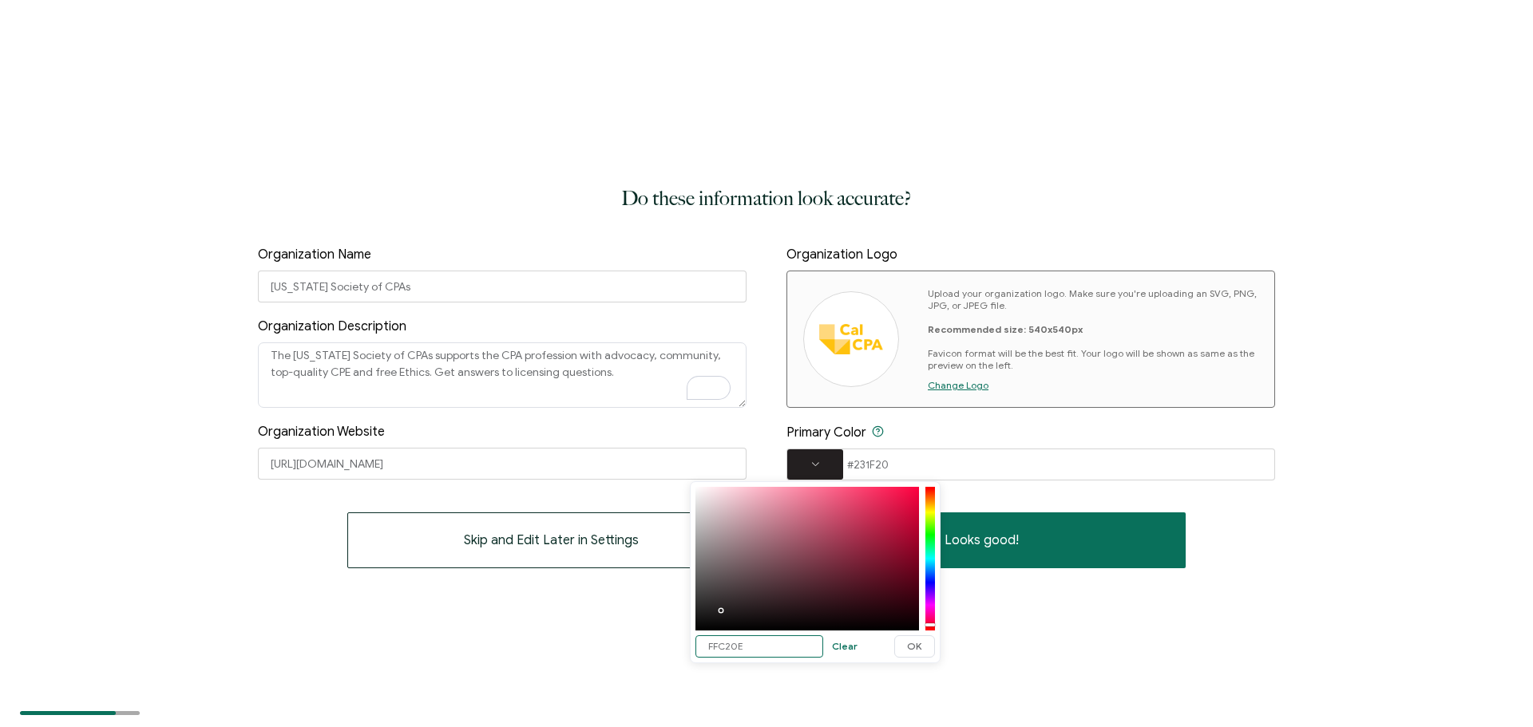
click at [757, 648] on input "FFC20E" at bounding box center [759, 647] width 128 height 22
click at [914, 648] on span "OK" at bounding box center [914, 647] width 15 height 10
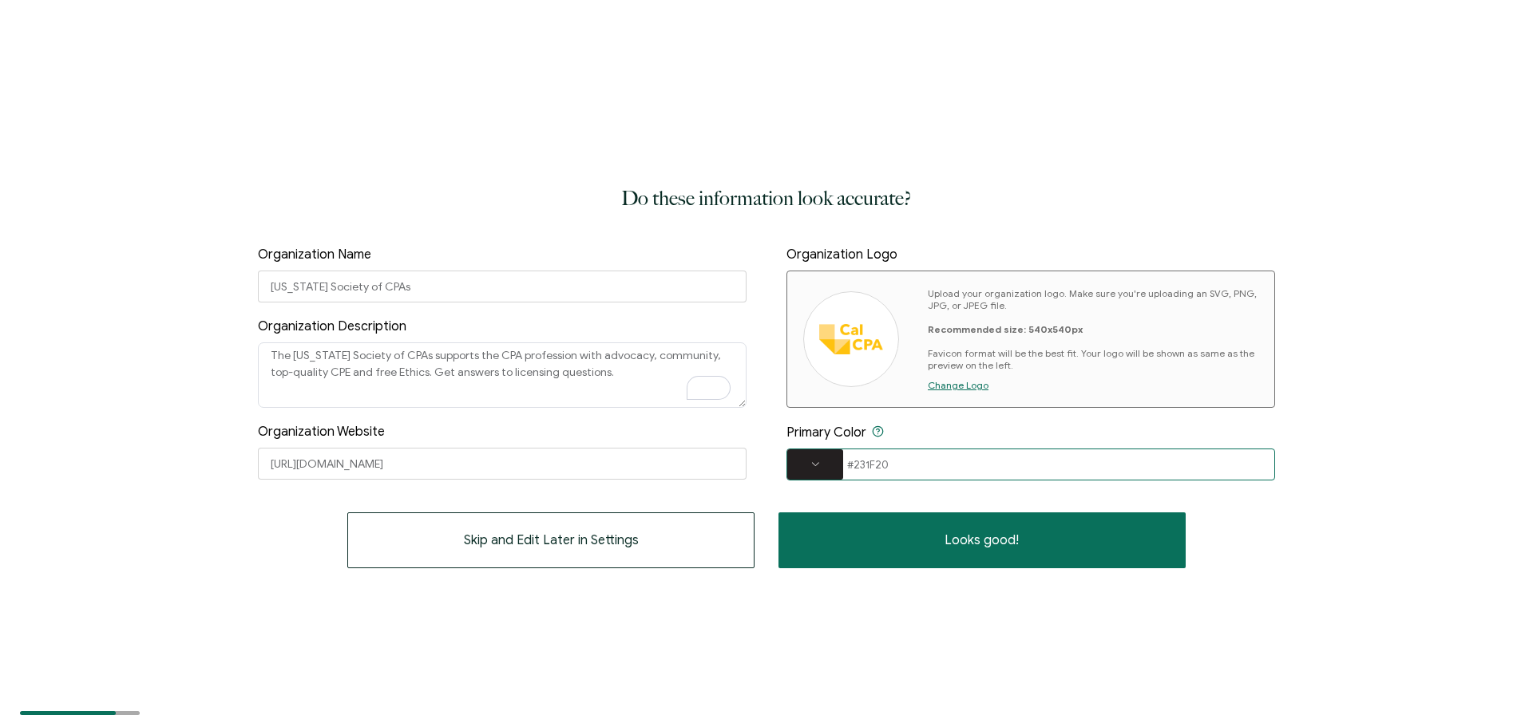
click at [875, 456] on input "#231F20" at bounding box center [1030, 465] width 489 height 32
drag, startPoint x: 879, startPoint y: 469, endPoint x: 835, endPoint y: 466, distance: 44.0
click at [835, 466] on div "#231F20" at bounding box center [1030, 465] width 489 height 32
drag, startPoint x: 908, startPoint y: 465, endPoint x: 810, endPoint y: 466, distance: 97.4
click at [810, 466] on div "#23v" at bounding box center [1030, 465] width 489 height 32
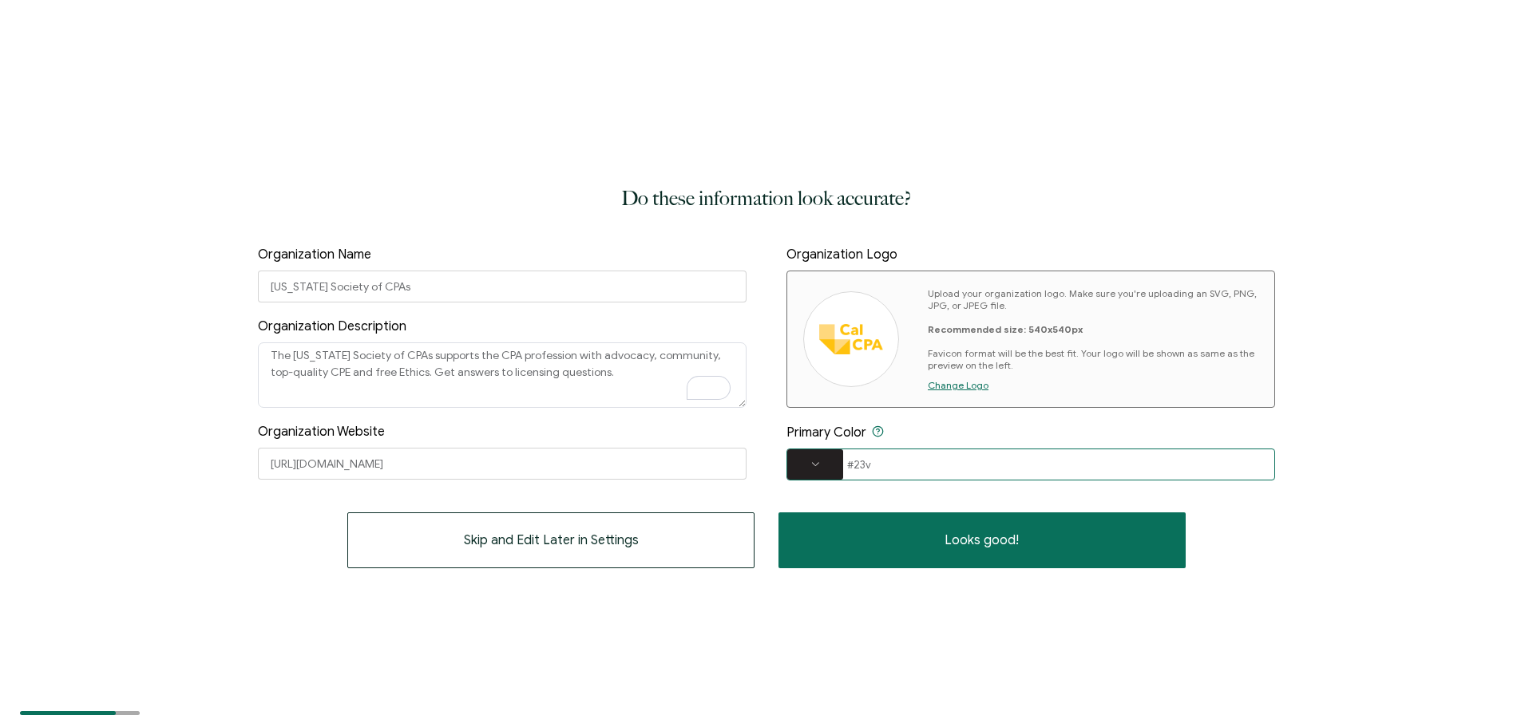
paste input "FFC20E"
click at [938, 464] on input "FFC20E" at bounding box center [1030, 465] width 489 height 32
click at [1275, 438] on div "Do these information look accurate? Organization Name California Society of CPA…" at bounding box center [766, 363] width 1533 height 727
click at [1321, 444] on div "Do these information look accurate? Organization Name California Society of CPA…" at bounding box center [766, 363] width 1533 height 727
click at [802, 467] on span at bounding box center [815, 465] width 56 height 10
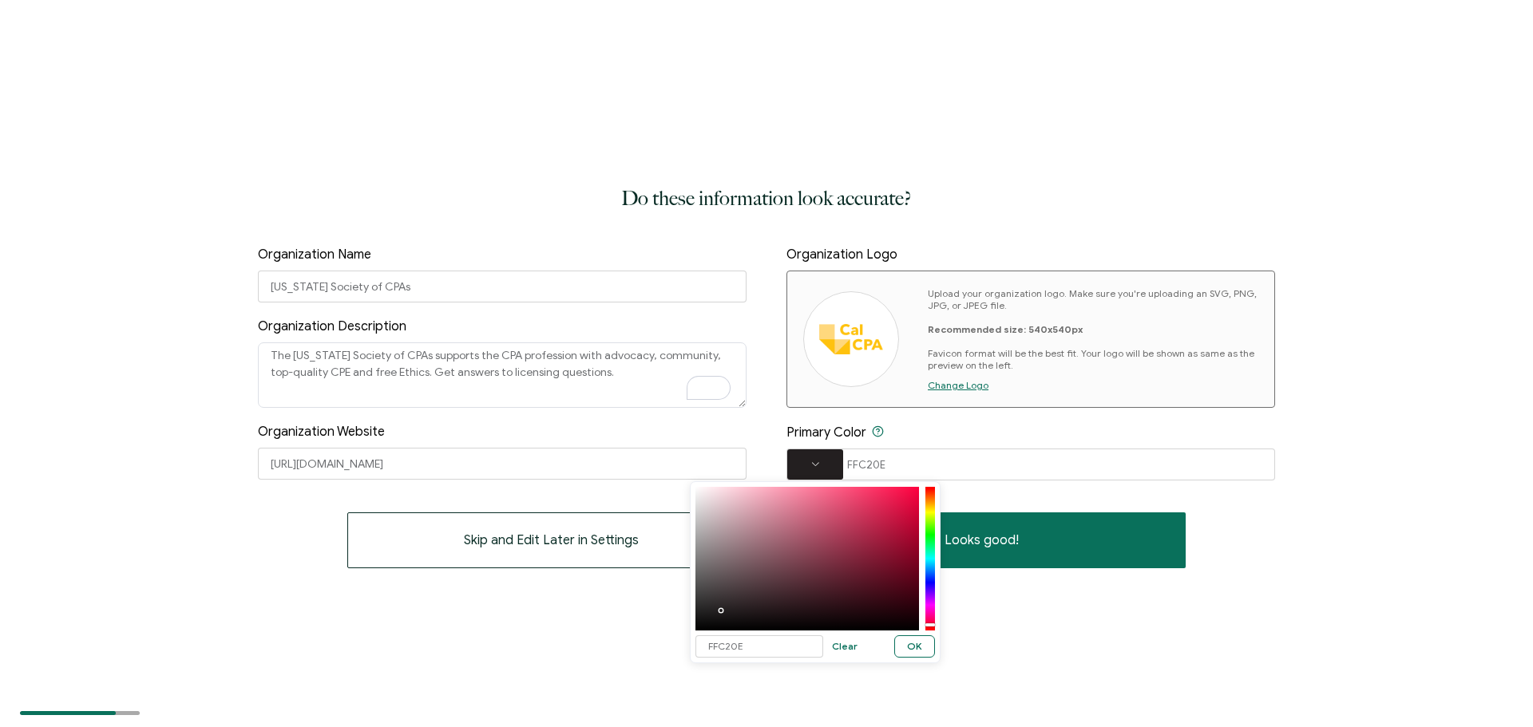
click at [905, 640] on button "OK" at bounding box center [914, 647] width 41 height 22
type input "#231F20"
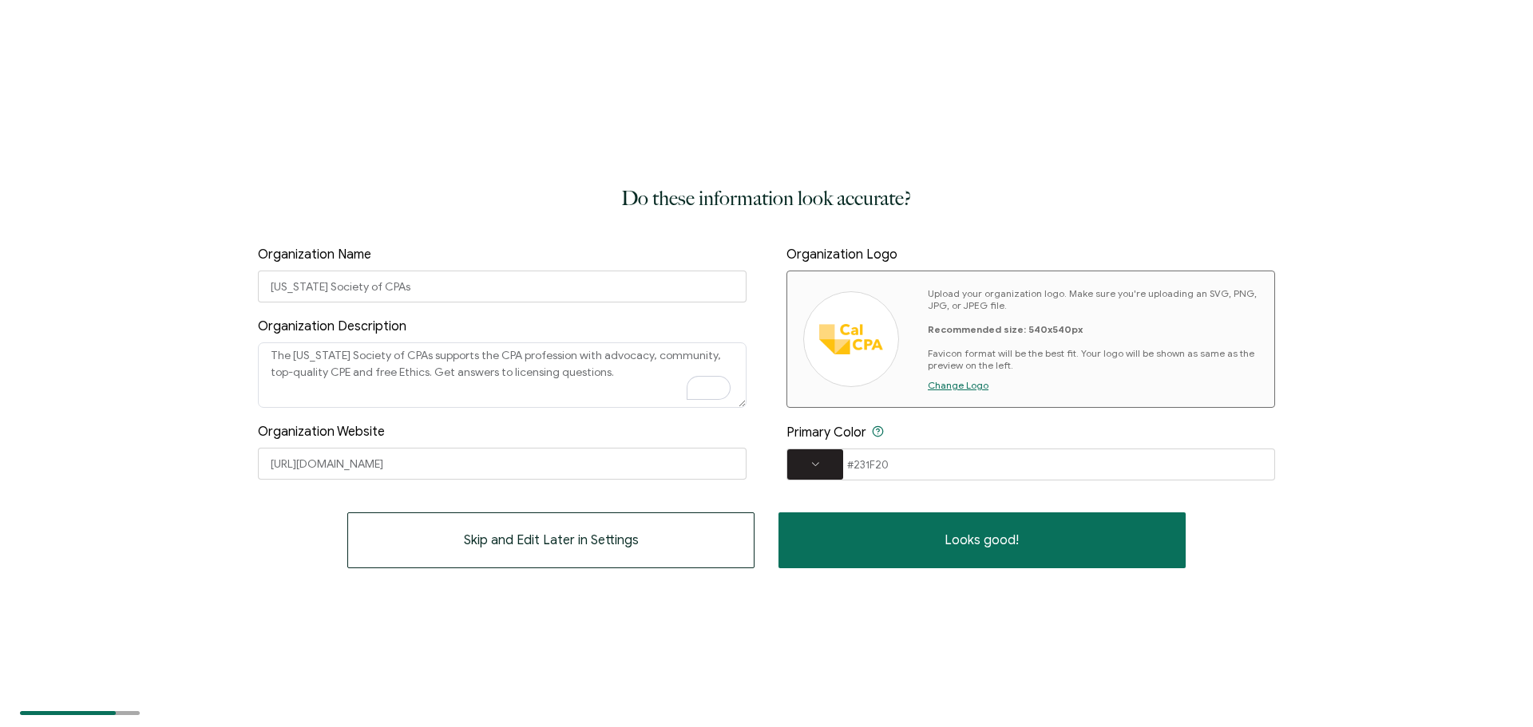
click at [823, 453] on span at bounding box center [815, 465] width 56 height 30
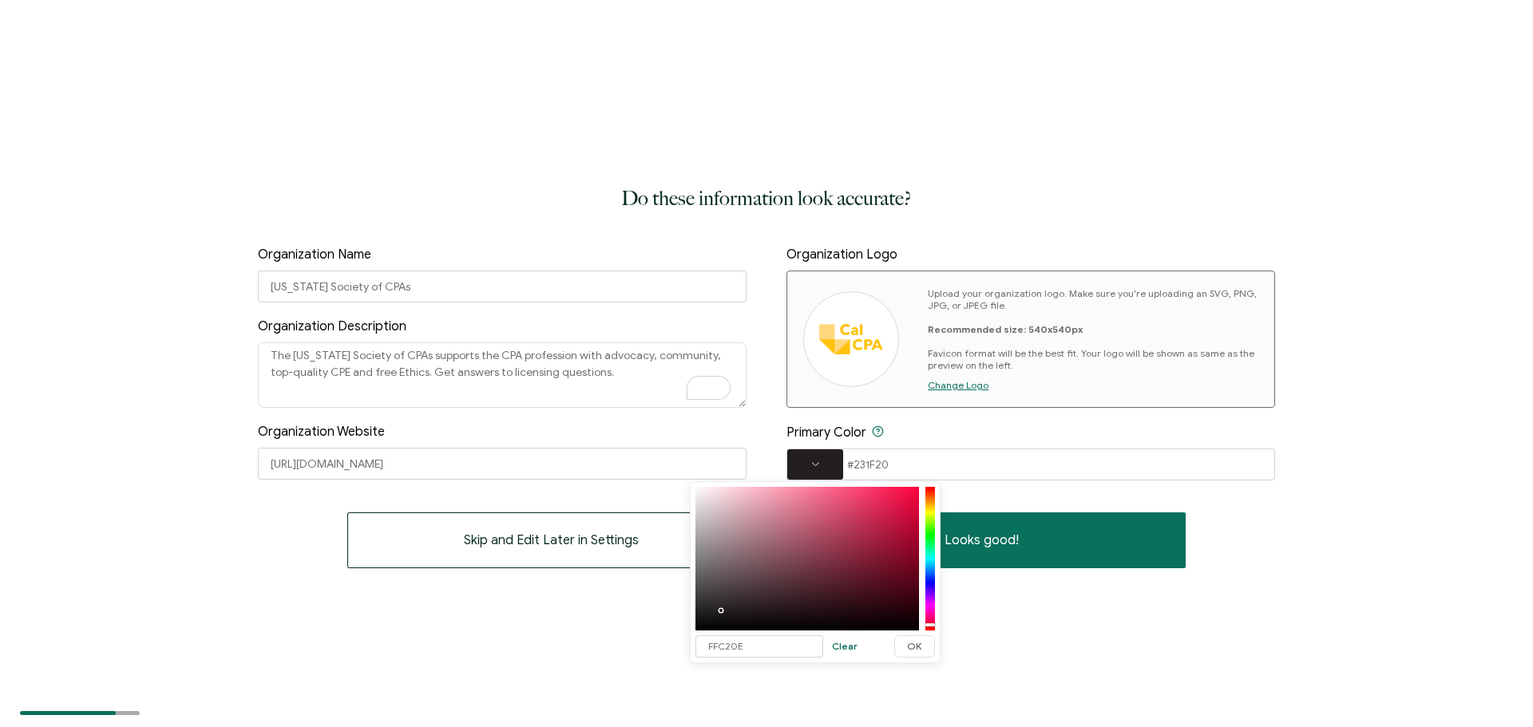
click at [519, 521] on button "Skip and Edit Later in Settings" at bounding box center [550, 541] width 407 height 56
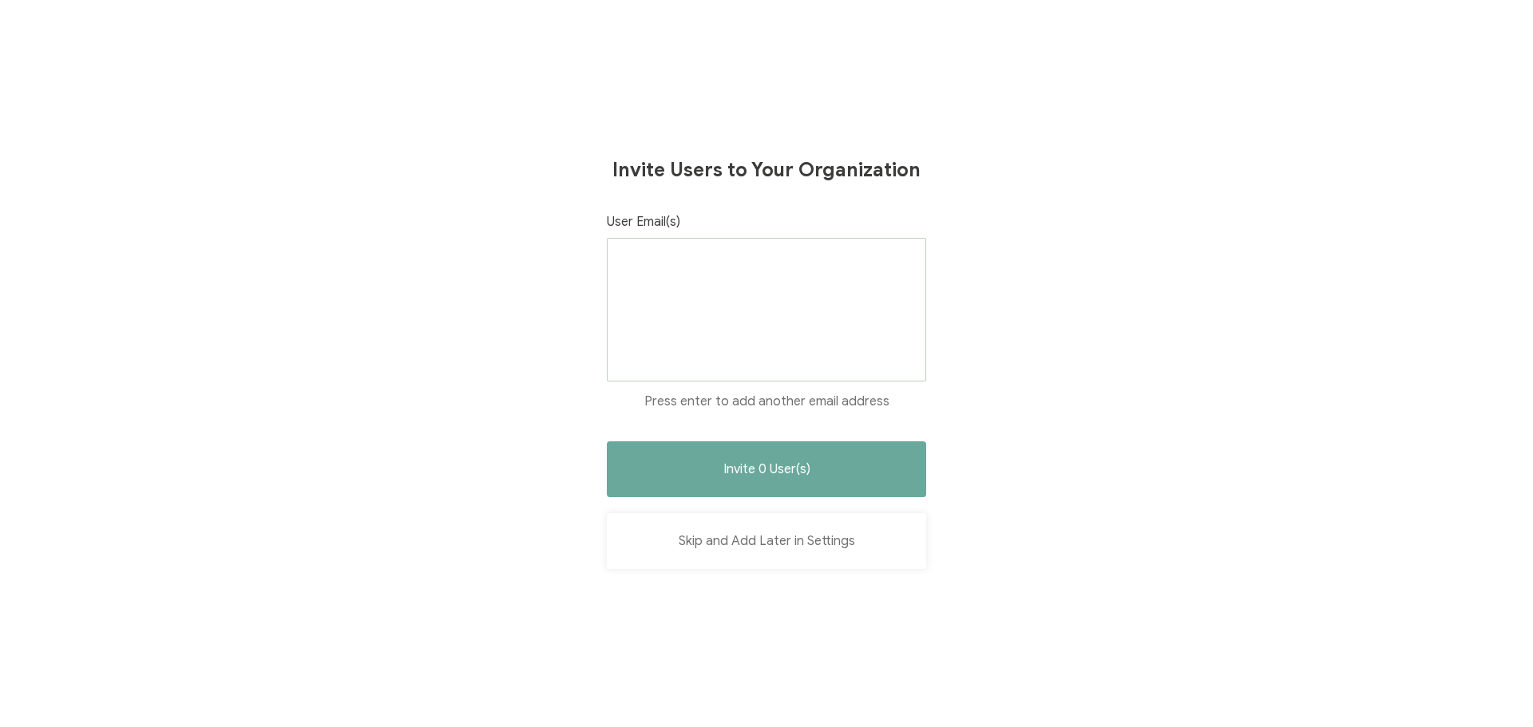
click at [792, 537] on button "Skip and Add Later in Settings" at bounding box center [766, 541] width 319 height 56
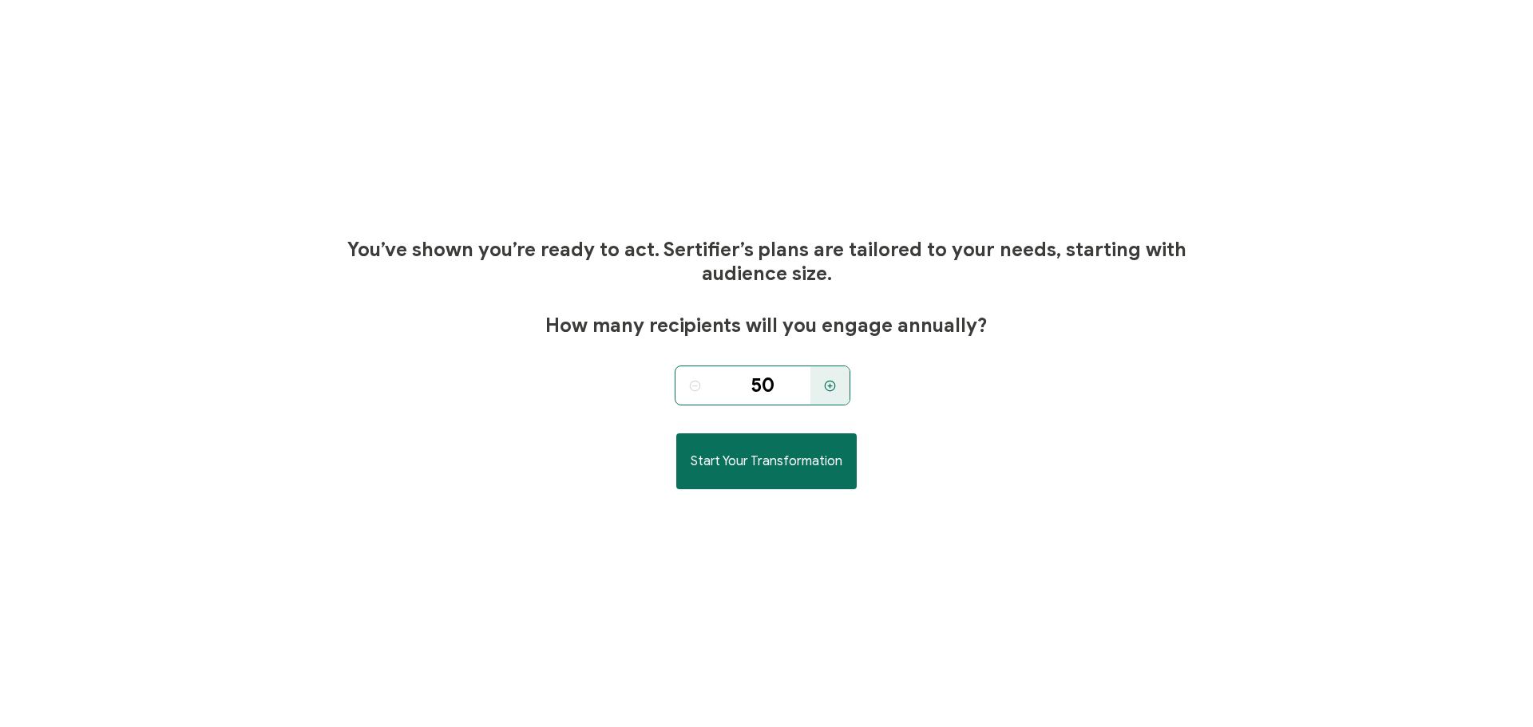
click at [830, 390] on icon at bounding box center [830, 386] width 12 height 12
click at [831, 392] on div at bounding box center [829, 386] width 39 height 40
type input "200"
click at [826, 450] on button "Start Your Transformation" at bounding box center [766, 462] width 180 height 56
